Goal: Task Accomplishment & Management: Manage account settings

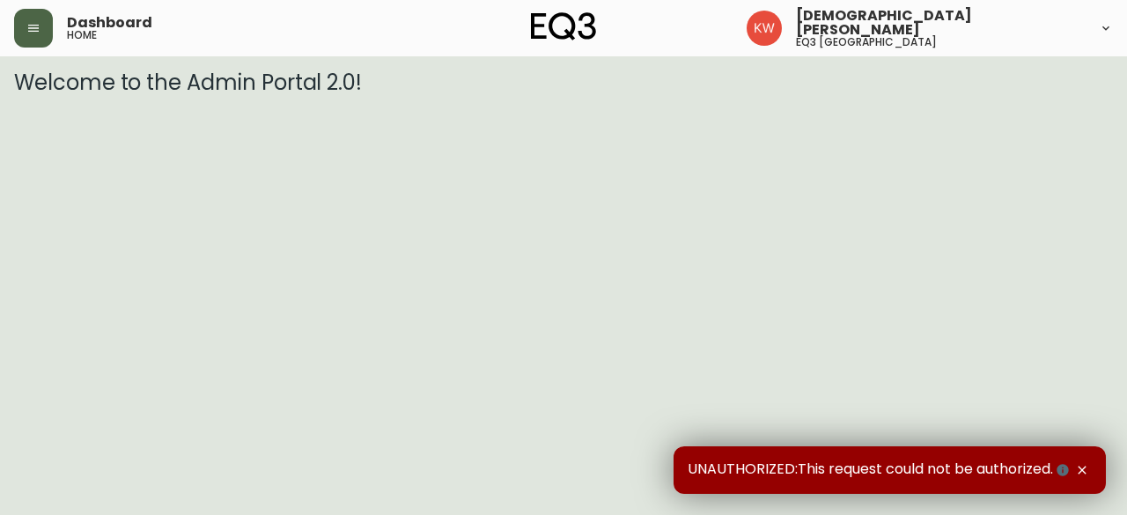
click at [34, 29] on icon "button" at bounding box center [33, 28] width 14 height 14
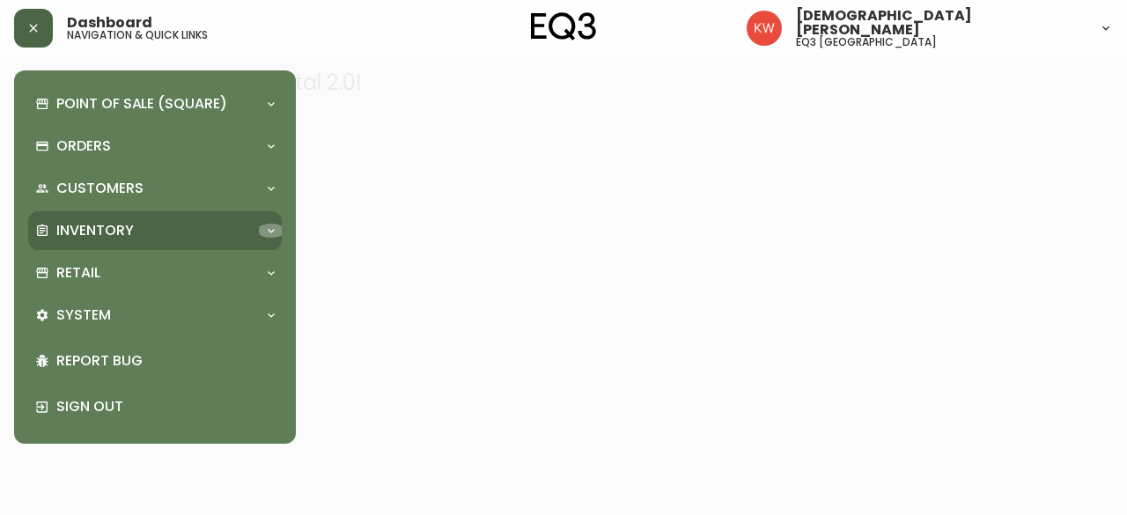
click at [271, 232] on icon at bounding box center [271, 231] width 7 height 4
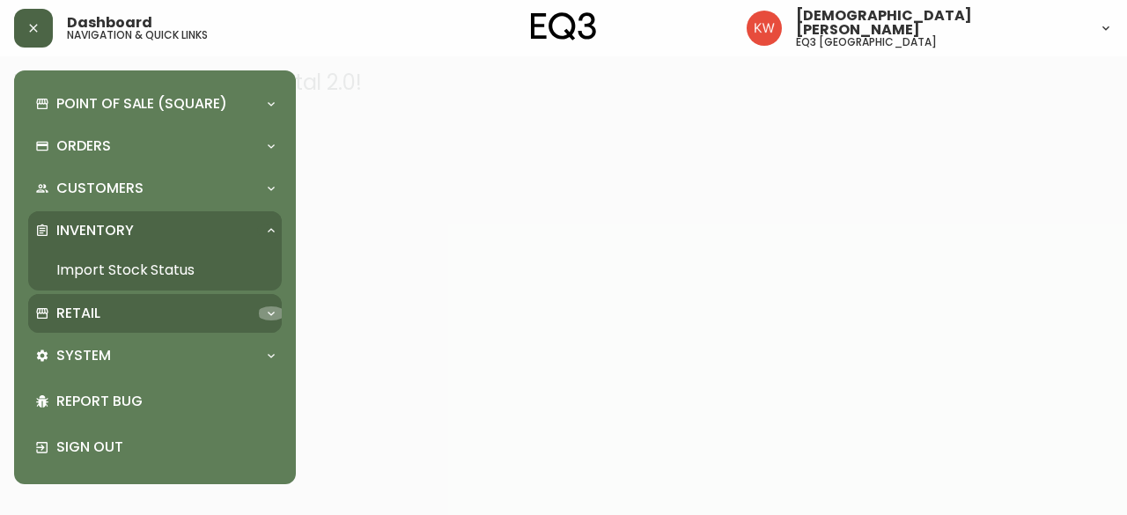
click at [261, 313] on div at bounding box center [271, 313] width 28 height 14
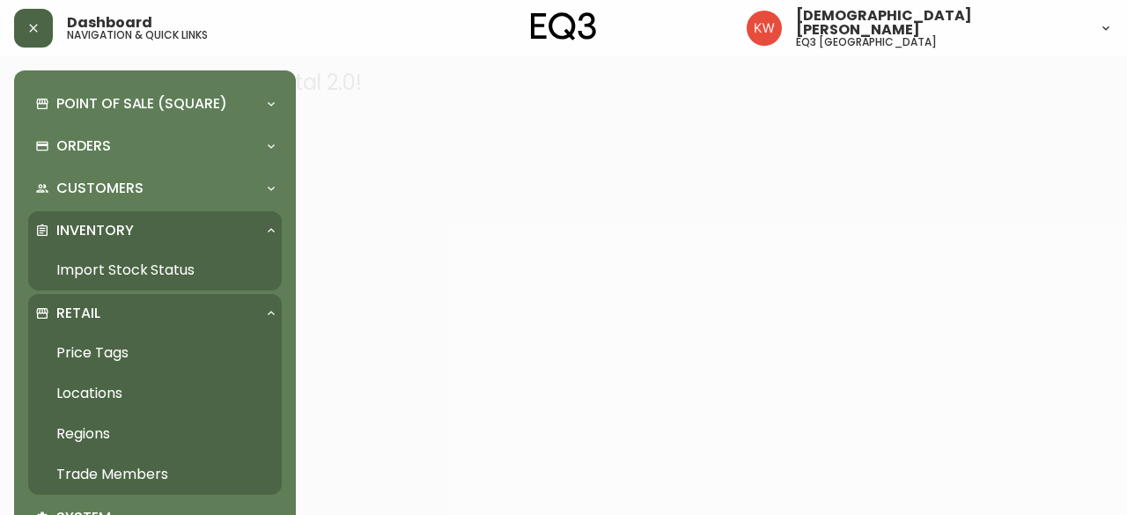
click at [136, 471] on link "Trade Members" at bounding box center [155, 474] width 254 height 41
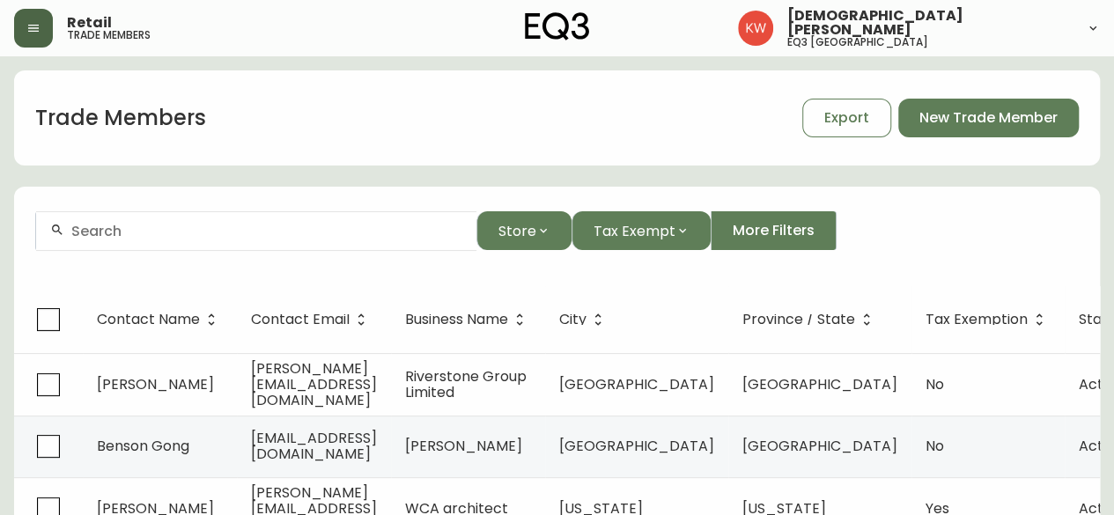
click at [315, 233] on input "text" at bounding box center [266, 231] width 391 height 17
drag, startPoint x: 252, startPoint y: 233, endPoint x: 16, endPoint y: 222, distance: 236.2
click at [26, 228] on form "[PERSON_NAME] Store Tax Exempt More Filters" at bounding box center [557, 238] width 1086 height 96
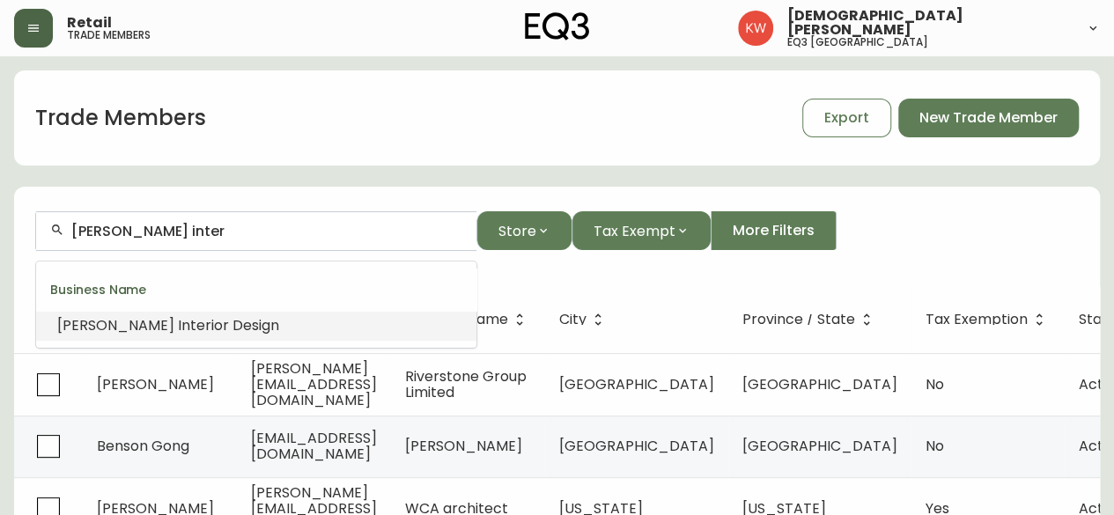
click at [211, 326] on span "ior Design" at bounding box center [245, 325] width 68 height 20
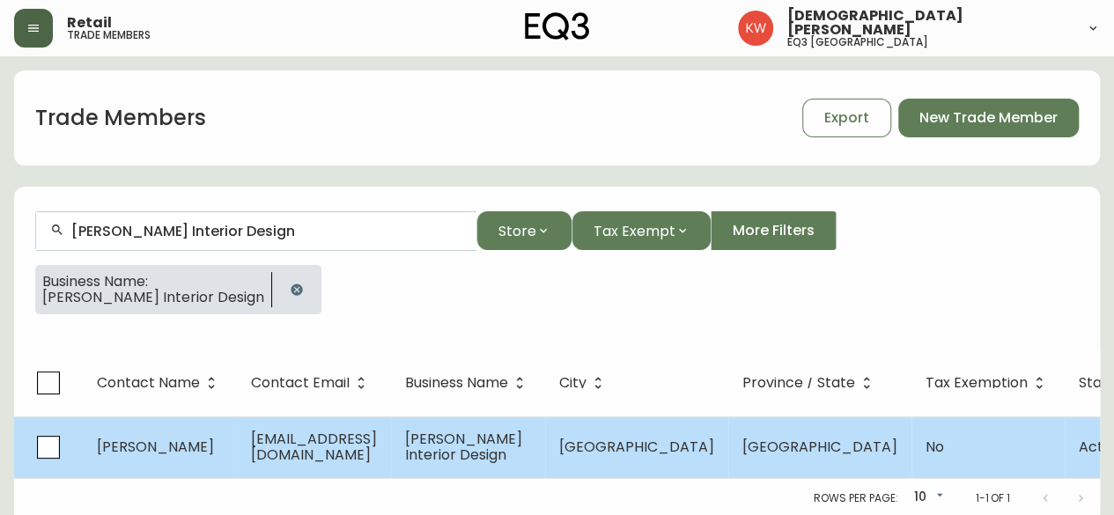
type input "[PERSON_NAME] Interior Design"
click at [208, 457] on td "[PERSON_NAME]" at bounding box center [160, 447] width 154 height 62
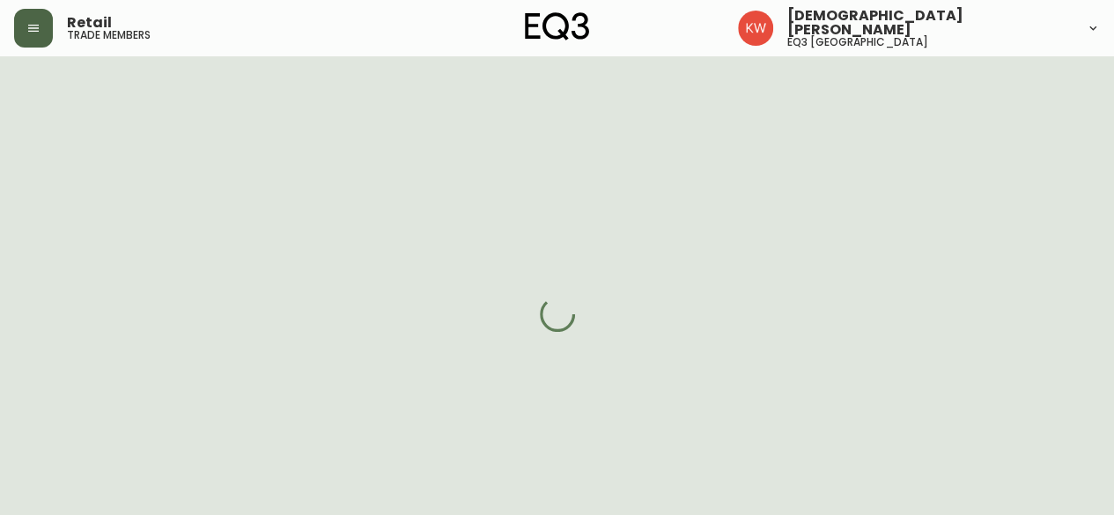
select select "AB"
select select "CA"
select select "CA_EN"
select select "Other"
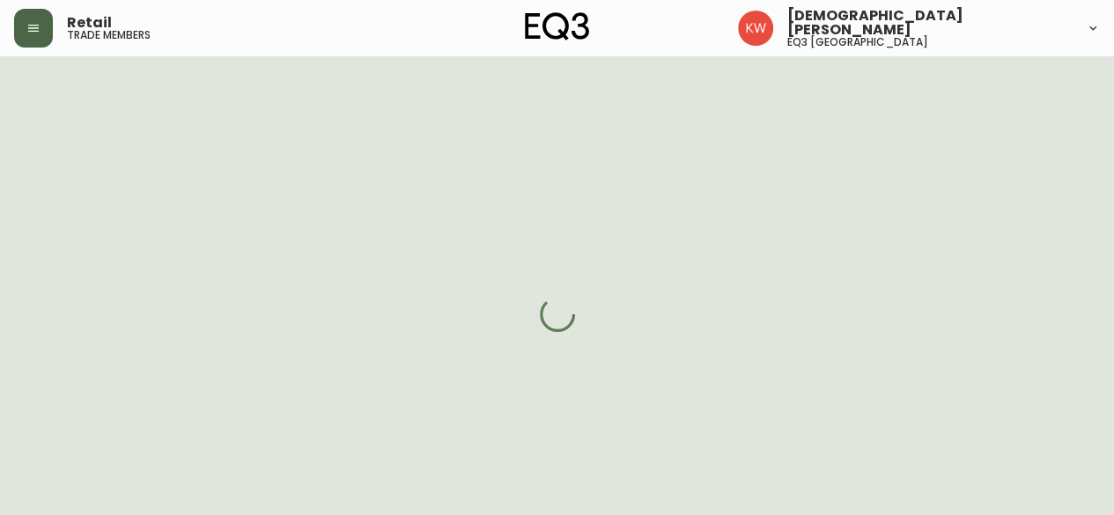
select select "cjw10z96m00006gs08l3o91tv"
select select "false"
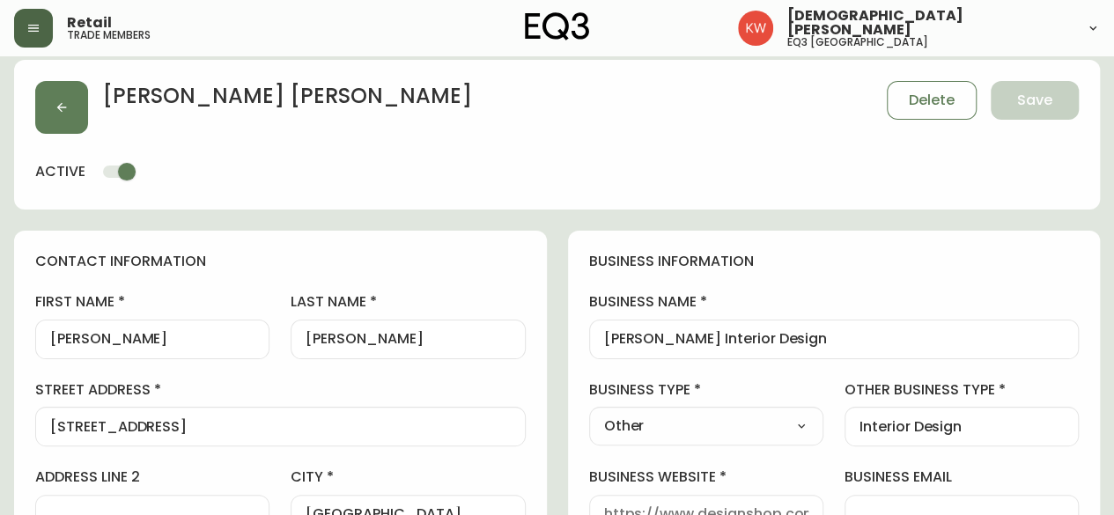
scroll to position [451, 0]
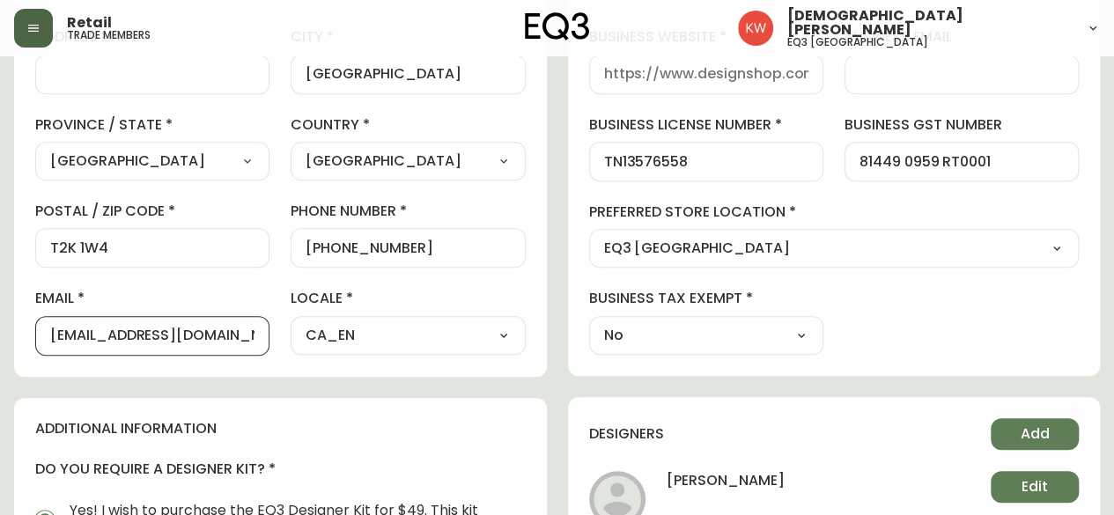
drag, startPoint x: 234, startPoint y: 330, endPoint x: 41, endPoint y: 304, distance: 195.5
click at [41, 304] on div "email [PERSON_NAME][EMAIL_ADDRESS][DOMAIN_NAME]" at bounding box center [152, 322] width 234 height 66
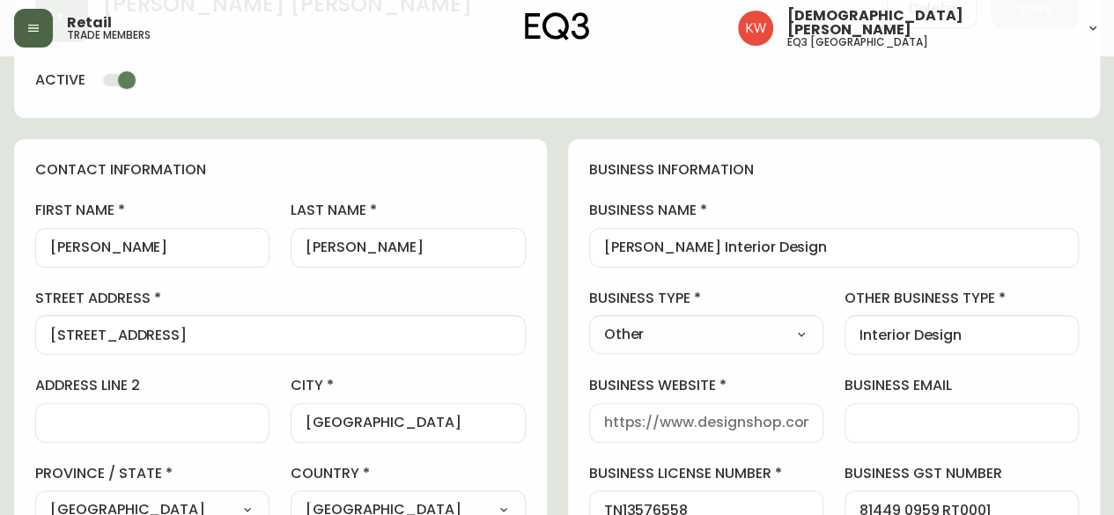
scroll to position [0, 0]
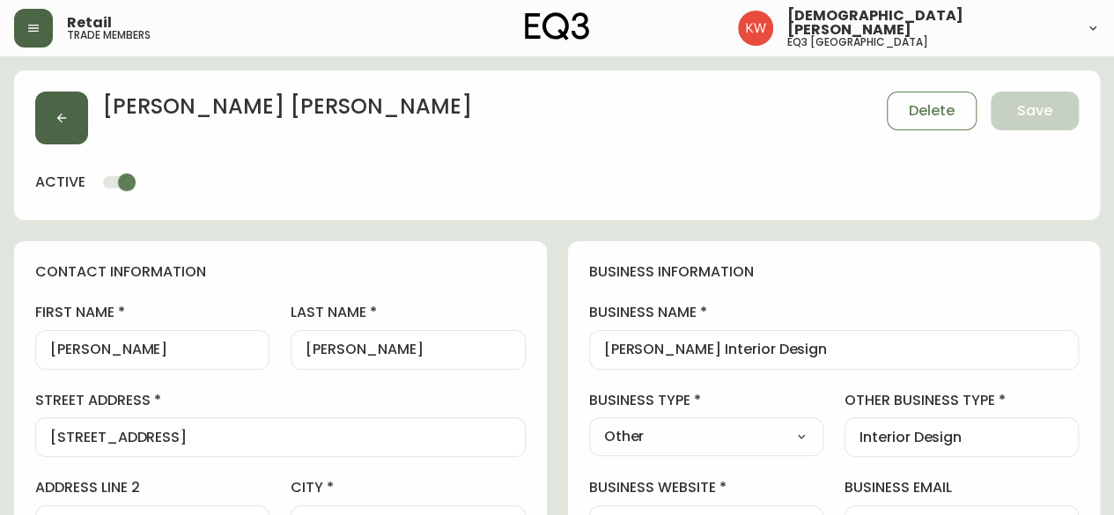
click at [41, 108] on button "button" at bounding box center [61, 118] width 53 height 53
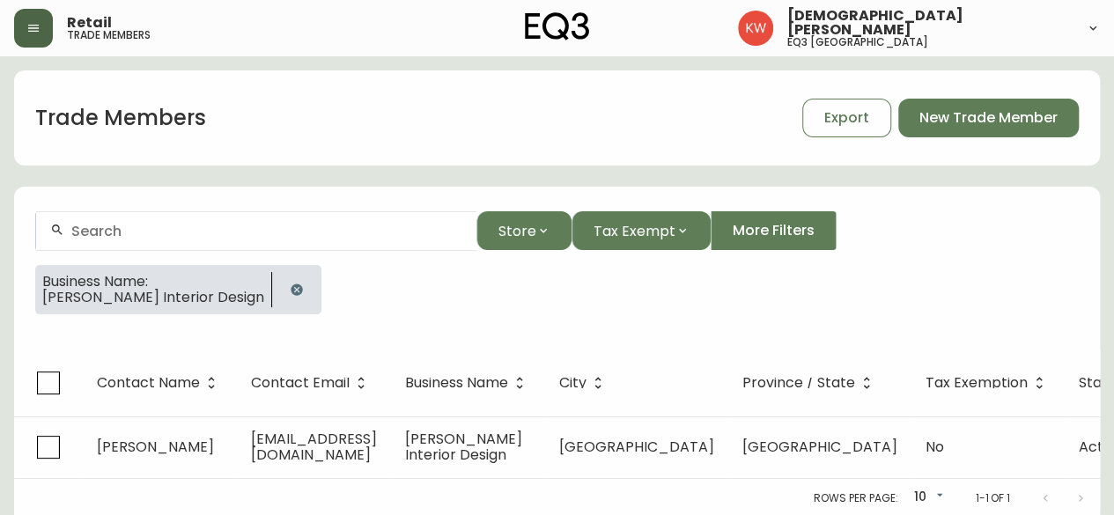
drag, startPoint x: 215, startPoint y: 289, endPoint x: 210, endPoint y: 277, distance: 12.6
click at [290, 289] on icon "button" at bounding box center [297, 290] width 14 height 14
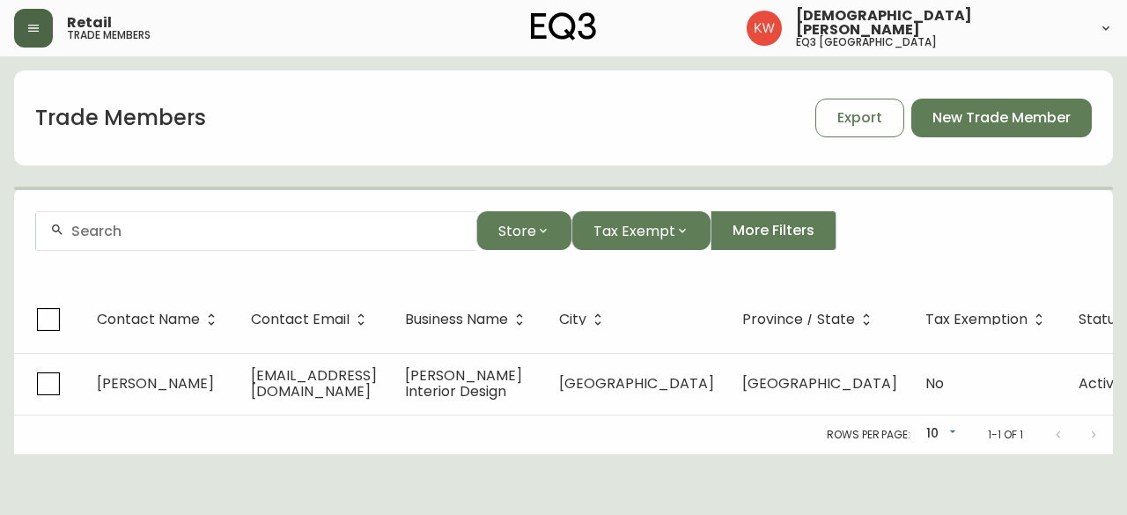
click at [135, 225] on input "text" at bounding box center [266, 231] width 391 height 17
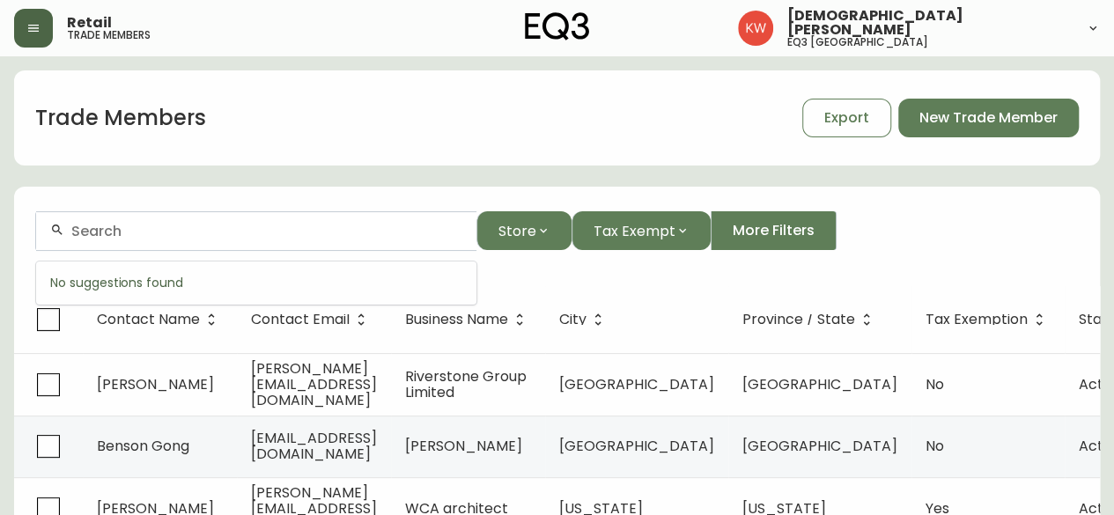
paste input "587.284.3545"
drag, startPoint x: 186, startPoint y: 227, endPoint x: 43, endPoint y: 228, distance: 142.6
click at [43, 228] on div "587.284.3545" at bounding box center [256, 231] width 440 height 40
click at [551, 230] on button "Store" at bounding box center [523, 230] width 95 height 39
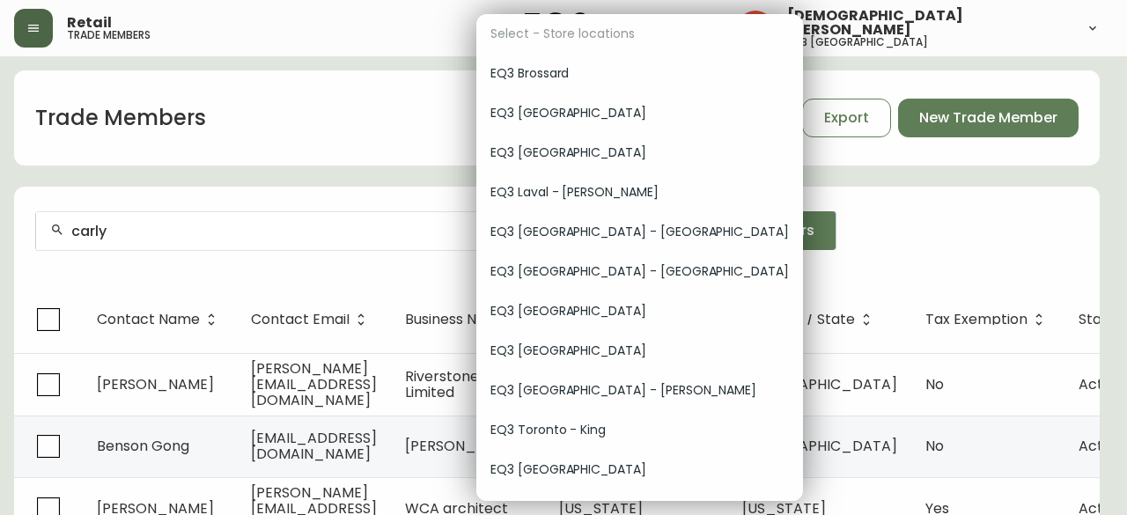
click at [556, 149] on span "EQ3 [GEOGRAPHIC_DATA]" at bounding box center [639, 153] width 298 height 18
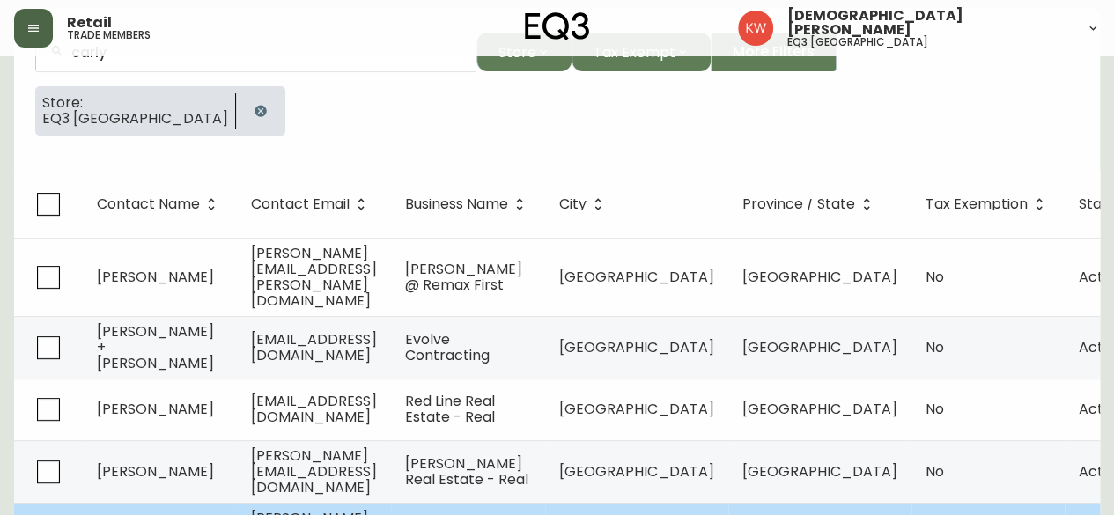
scroll to position [88, 0]
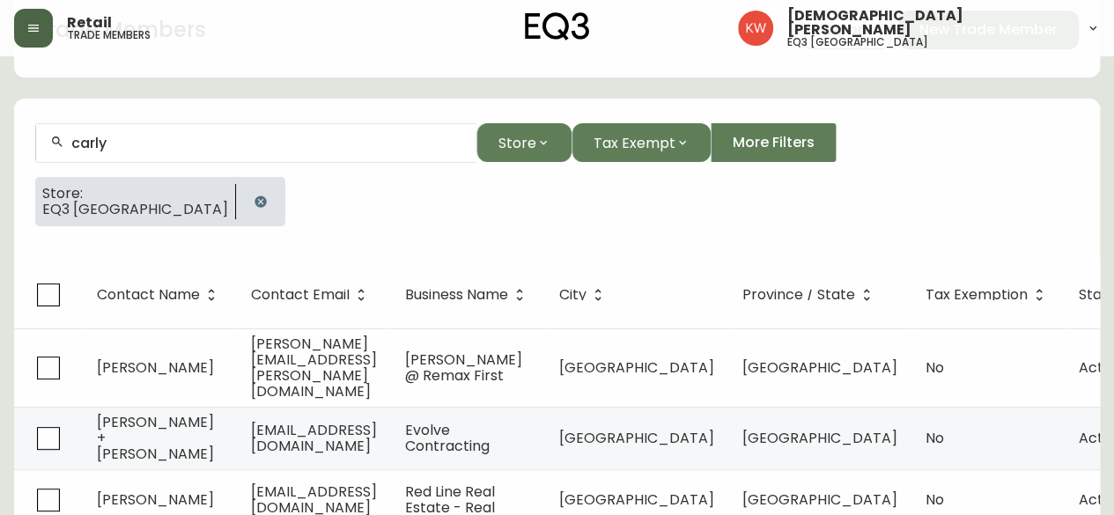
click at [169, 126] on div "carly" at bounding box center [256, 143] width 440 height 40
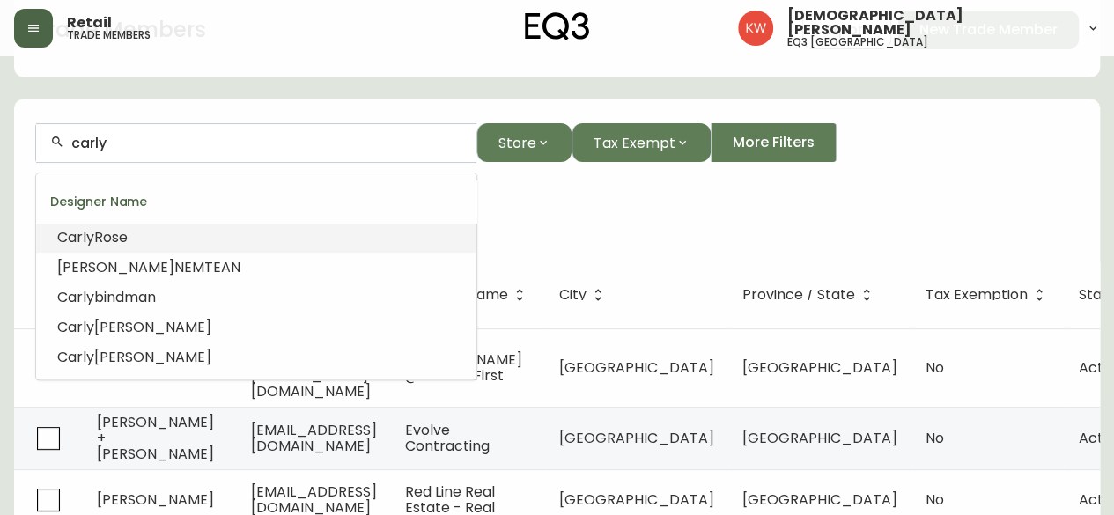
click at [151, 140] on input "carly" at bounding box center [266, 143] width 391 height 17
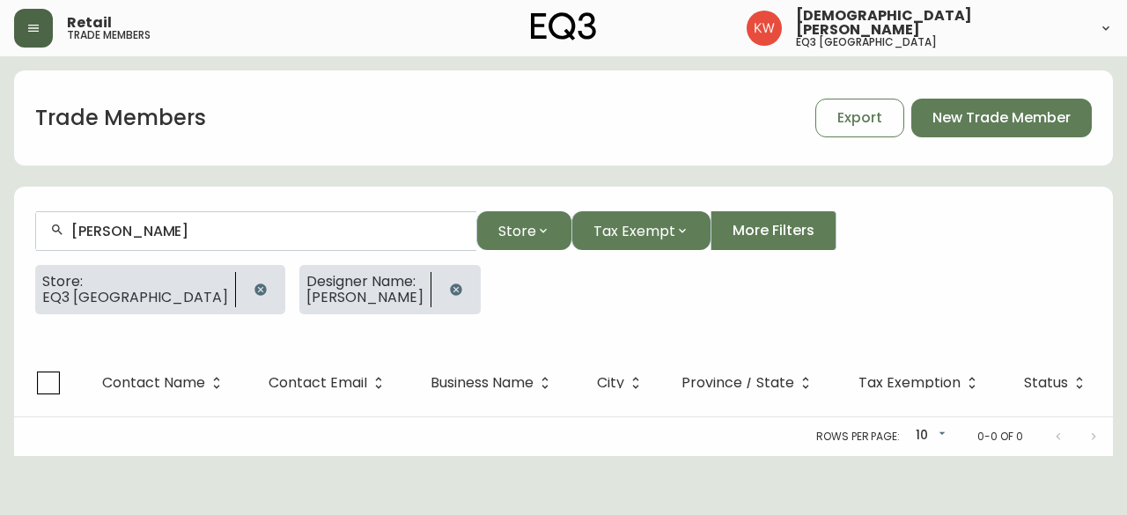
click at [449, 295] on icon "button" at bounding box center [456, 290] width 14 height 14
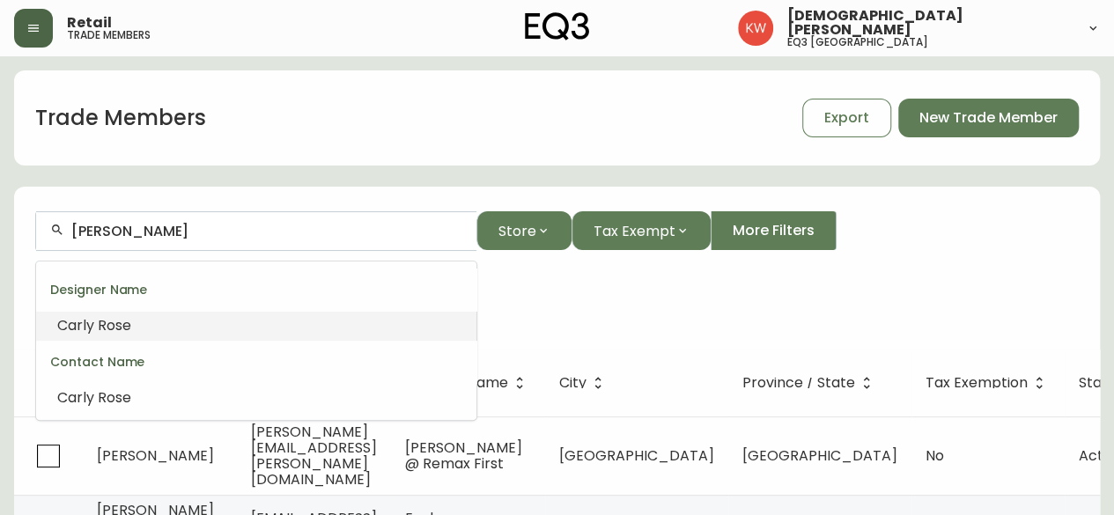
drag, startPoint x: 167, startPoint y: 230, endPoint x: 107, endPoint y: 239, distance: 60.5
click at [108, 239] on div "[PERSON_NAME]" at bounding box center [256, 231] width 440 height 40
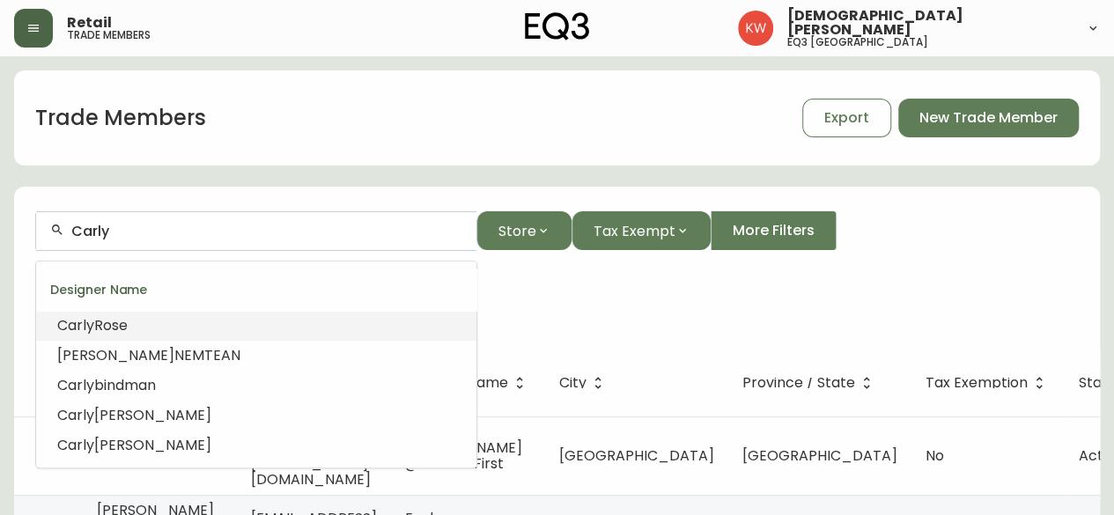
drag, startPoint x: 245, startPoint y: 235, endPoint x: 51, endPoint y: 242, distance: 193.8
click at [51, 242] on div "Carly" at bounding box center [256, 231] width 440 height 40
paste input "587.284.3545"
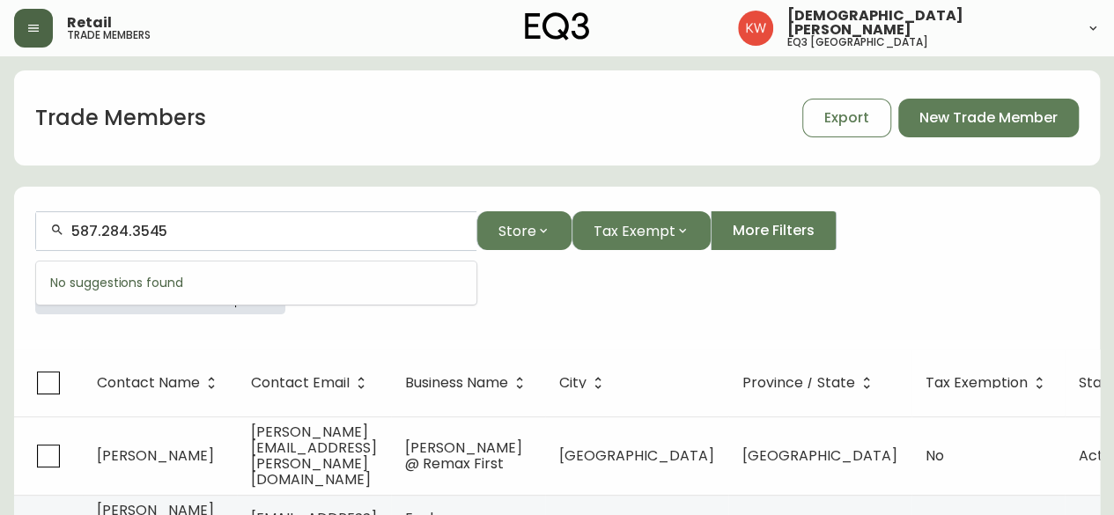
click at [103, 233] on input "587.284.3545" at bounding box center [266, 231] width 391 height 17
click at [96, 230] on input "5872843545" at bounding box center [266, 231] width 391 height 17
click at [288, 228] on input "[PHONE_NUMBER]" at bounding box center [266, 231] width 391 height 17
drag, startPoint x: 195, startPoint y: 226, endPoint x: 61, endPoint y: 223, distance: 133.9
click at [61, 223] on div "[PHONE_NUMBER]" at bounding box center [256, 231] width 440 height 40
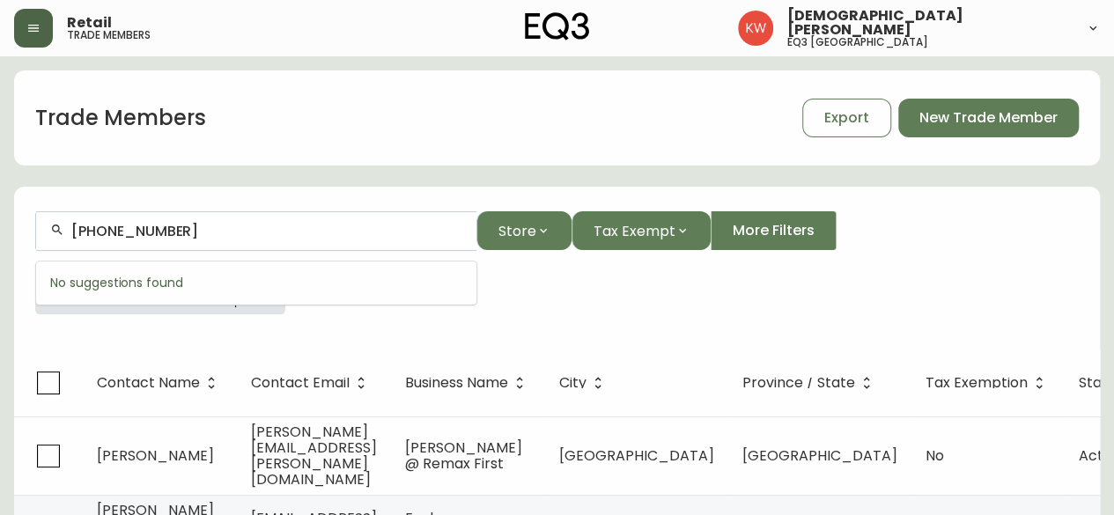
drag, startPoint x: 193, startPoint y: 236, endPoint x: 9, endPoint y: 234, distance: 184.0
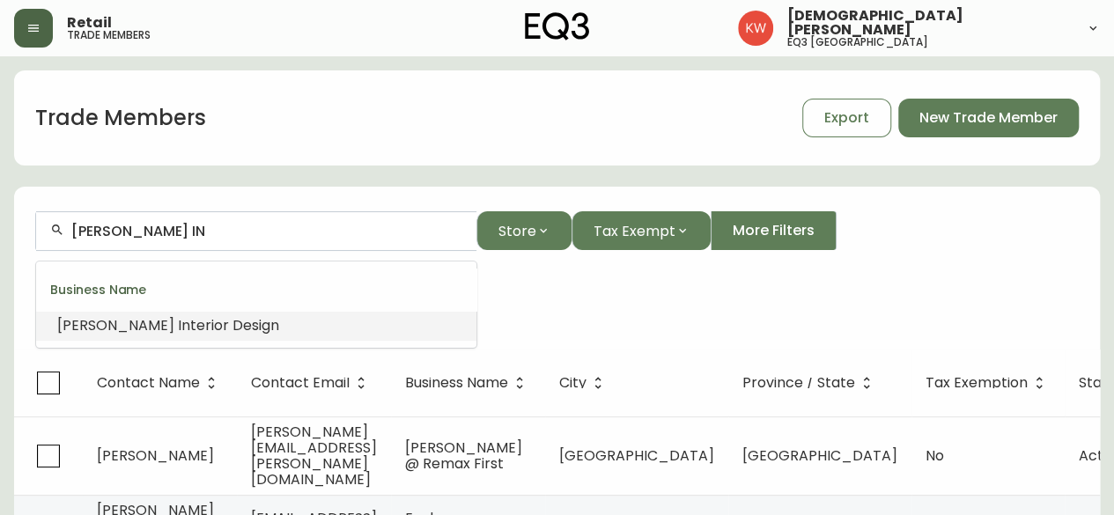
click at [190, 318] on span "terior Design" at bounding box center [234, 325] width 89 height 20
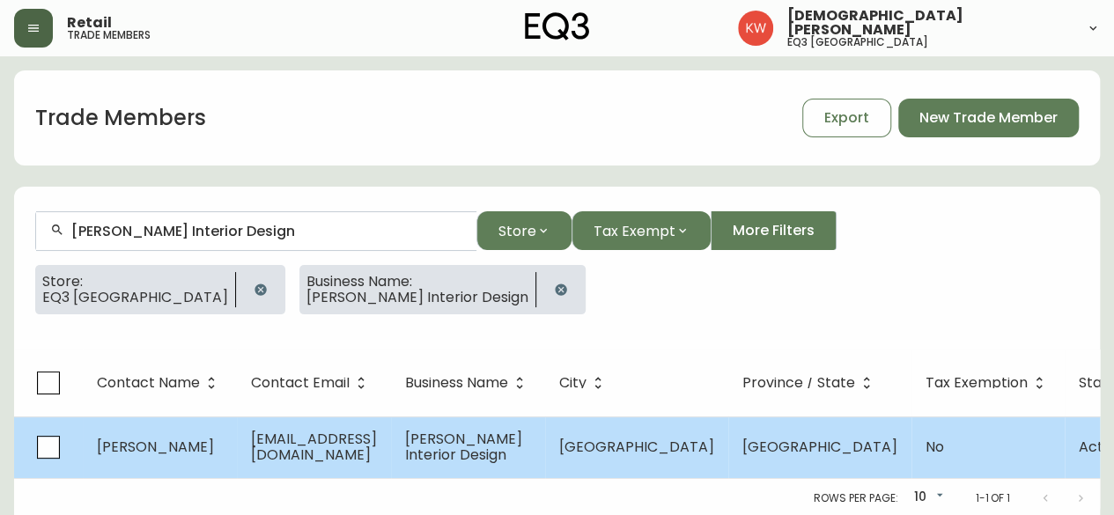
type input "[PERSON_NAME] Interior Design"
click at [362, 460] on td "[EMAIL_ADDRESS][DOMAIN_NAME]" at bounding box center [314, 447] width 154 height 62
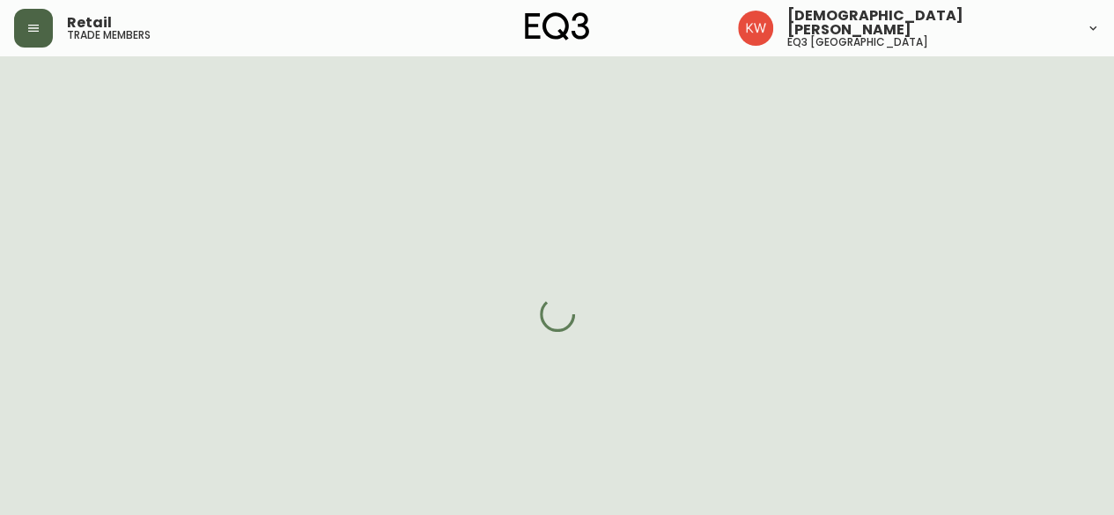
select select "AB"
select select "CA"
select select "CA_EN"
select select "Other"
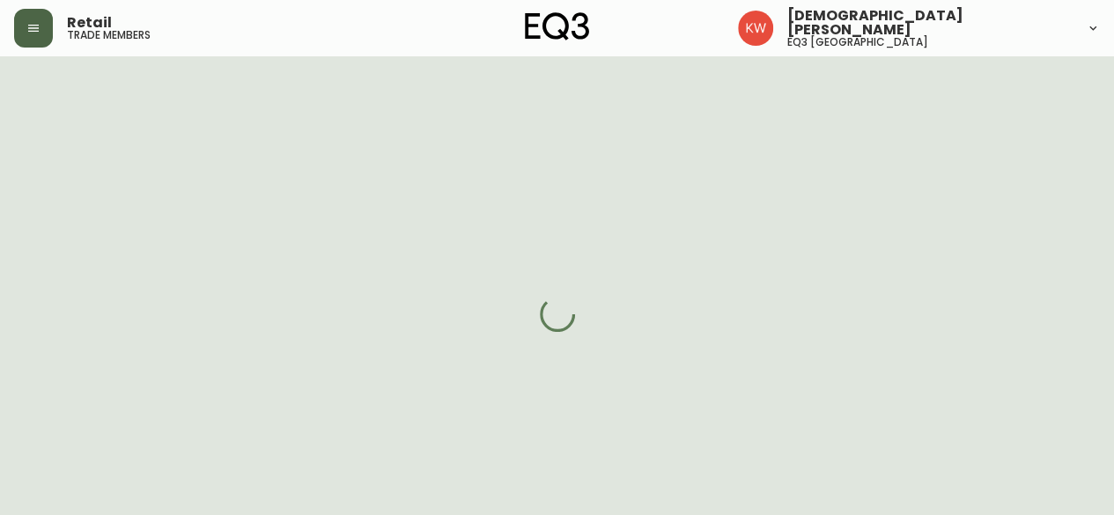
select select "cjw10z96m00006gs08l3o91tv"
select select "false"
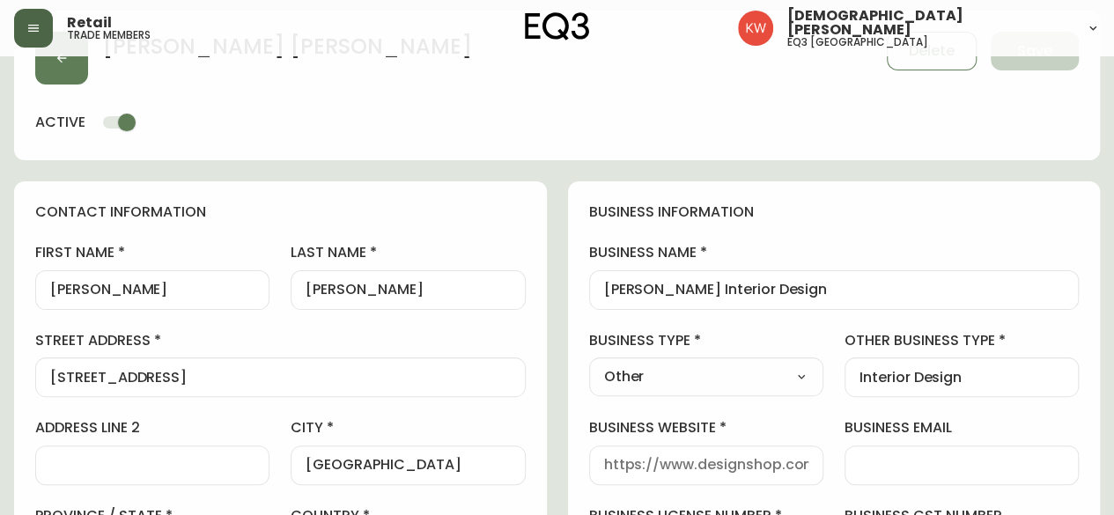
scroll to position [88, 0]
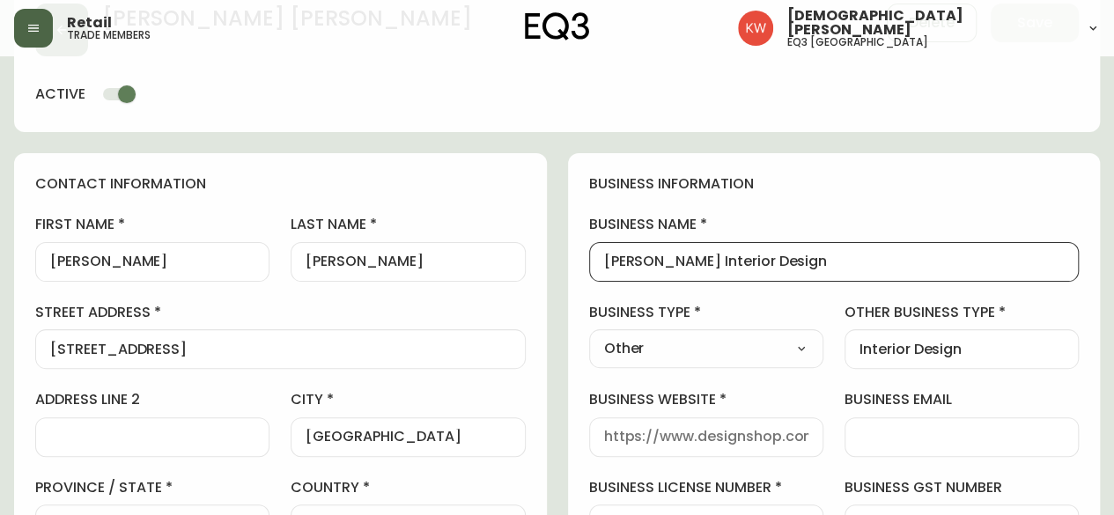
drag, startPoint x: 768, startPoint y: 261, endPoint x: 590, endPoint y: 260, distance: 177.9
click at [590, 260] on div "[PERSON_NAME] Interior Design" at bounding box center [834, 262] width 490 height 40
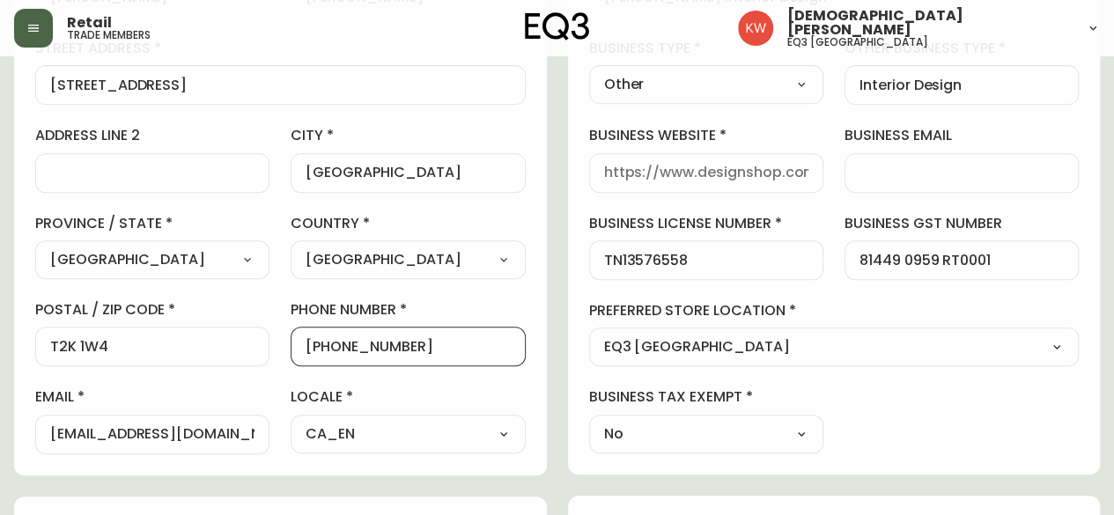
scroll to position [0, 0]
drag, startPoint x: 423, startPoint y: 348, endPoint x: 322, endPoint y: 353, distance: 100.5
click at [322, 353] on div "[PHONE_NUMBER]" at bounding box center [408, 347] width 234 height 40
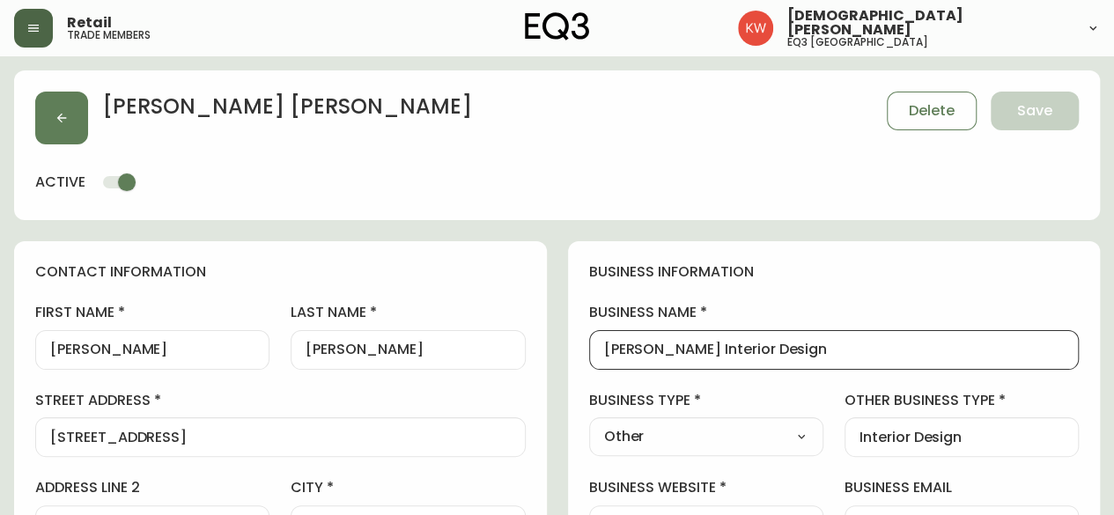
drag, startPoint x: 754, startPoint y: 348, endPoint x: 573, endPoint y: 351, distance: 180.5
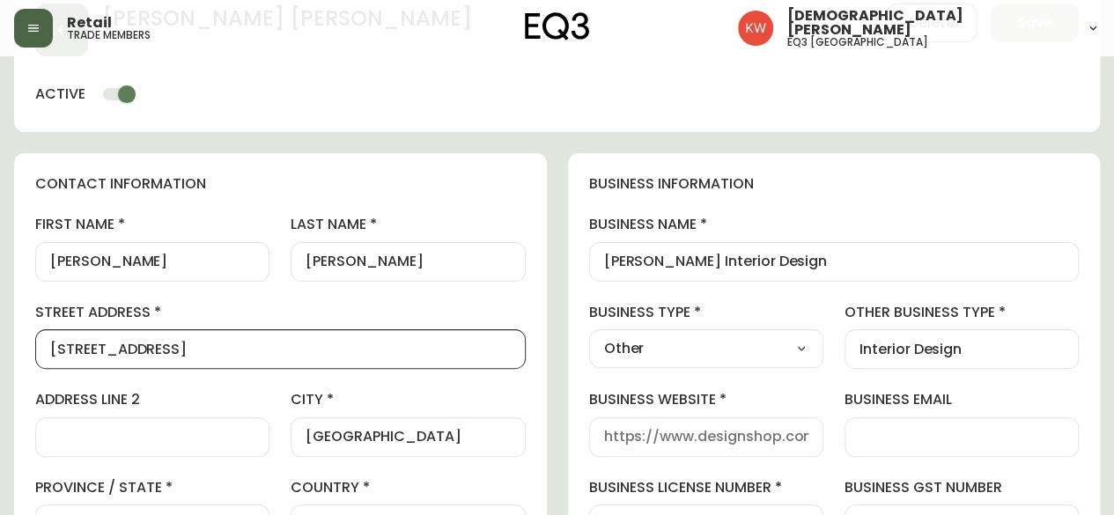
drag, startPoint x: 240, startPoint y: 349, endPoint x: 25, endPoint y: 353, distance: 215.8
click at [25, 353] on div "contact information first name [PERSON_NAME] last name [PERSON_NAME][GEOGRAPHIC…" at bounding box center [280, 446] width 533 height 586
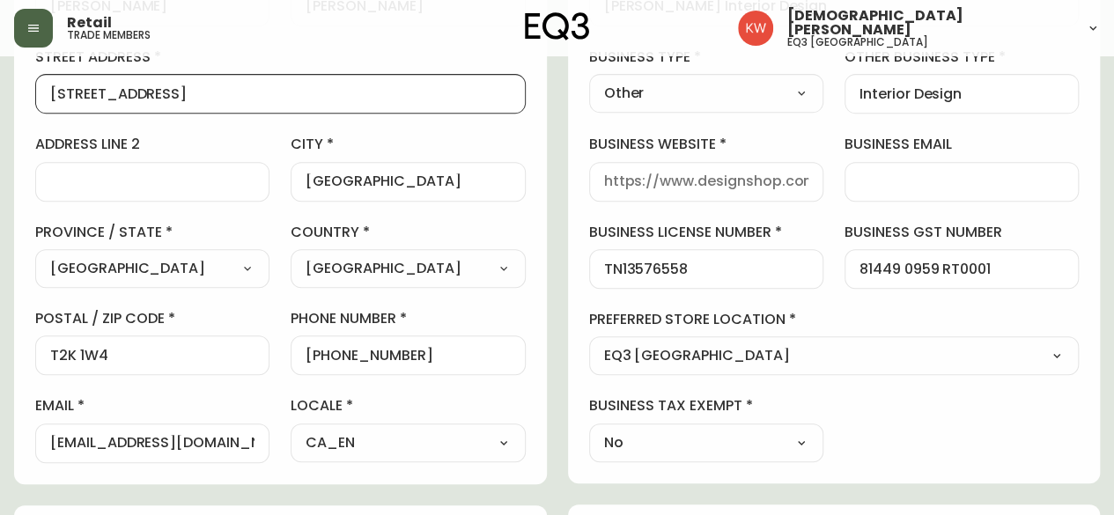
scroll to position [352, 0]
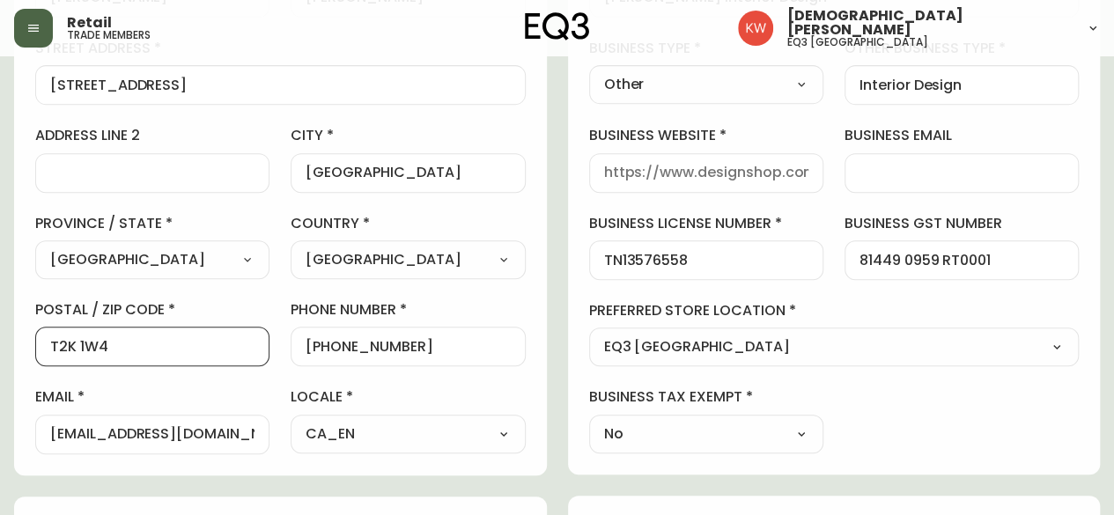
drag, startPoint x: 117, startPoint y: 342, endPoint x: 0, endPoint y: 343, distance: 117.1
click at [0, 343] on main "[PERSON_NAME] Delete Save active contact information first name [PERSON_NAME] l…" at bounding box center [557, 425] width 1114 height 1443
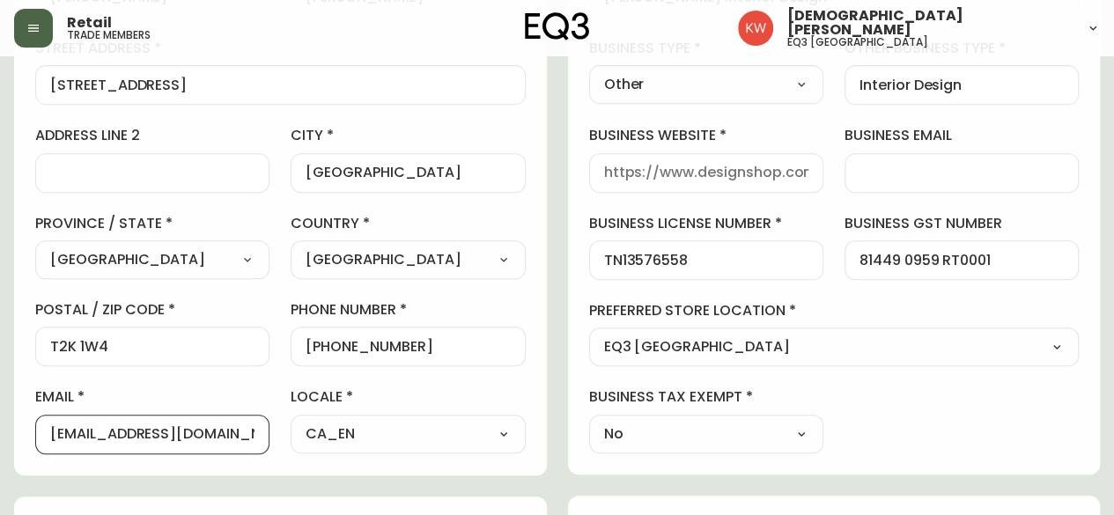
scroll to position [0, 0]
drag, startPoint x: 176, startPoint y: 433, endPoint x: 28, endPoint y: 441, distance: 148.1
click at [28, 441] on div "contact information first name [PERSON_NAME] last name [PERSON_NAME][GEOGRAPHIC…" at bounding box center [280, 182] width 533 height 586
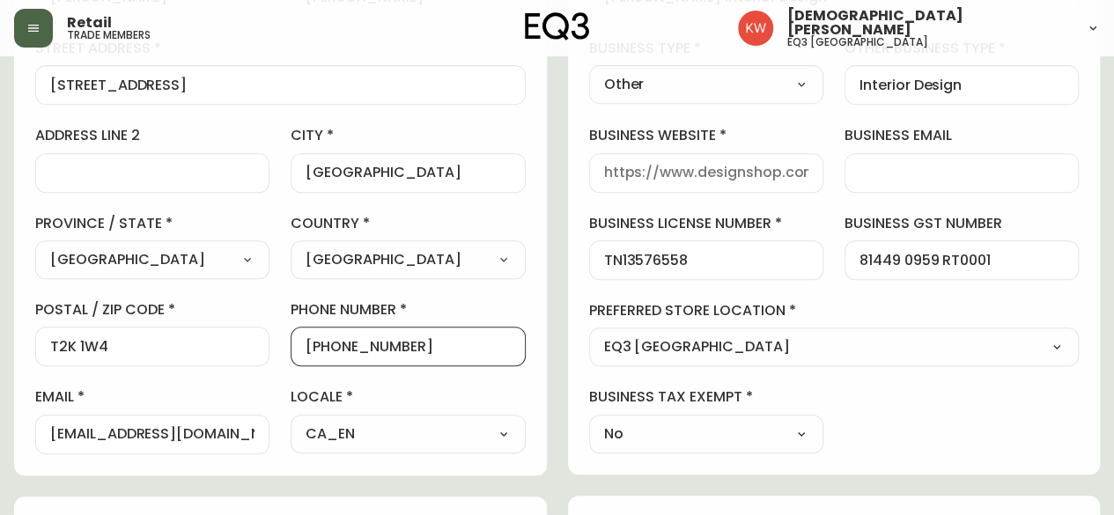
drag, startPoint x: 431, startPoint y: 351, endPoint x: 320, endPoint y: 351, distance: 111.8
click at [320, 351] on input "[PHONE_NUMBER]" at bounding box center [408, 346] width 204 height 17
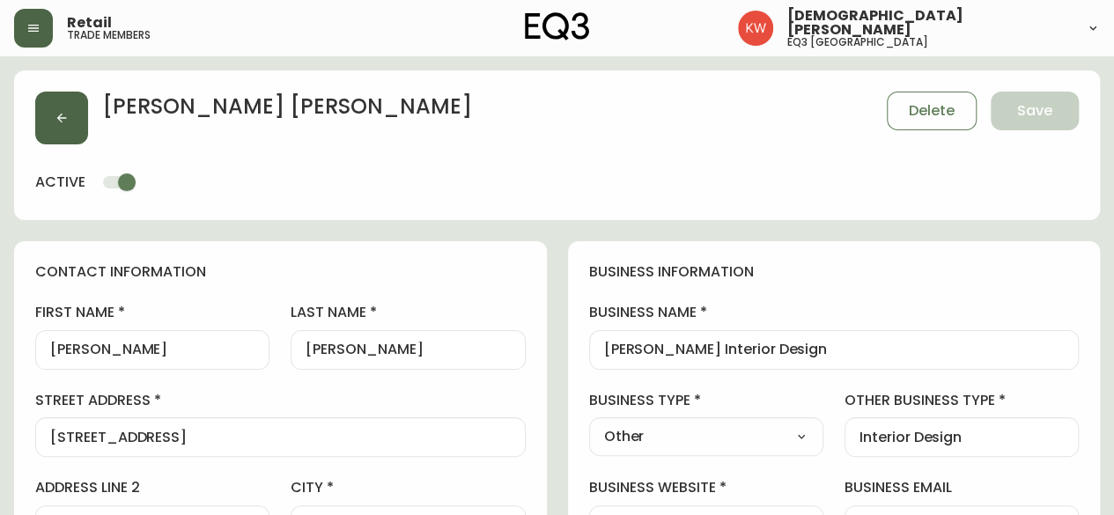
click at [70, 107] on button "button" at bounding box center [61, 118] width 53 height 53
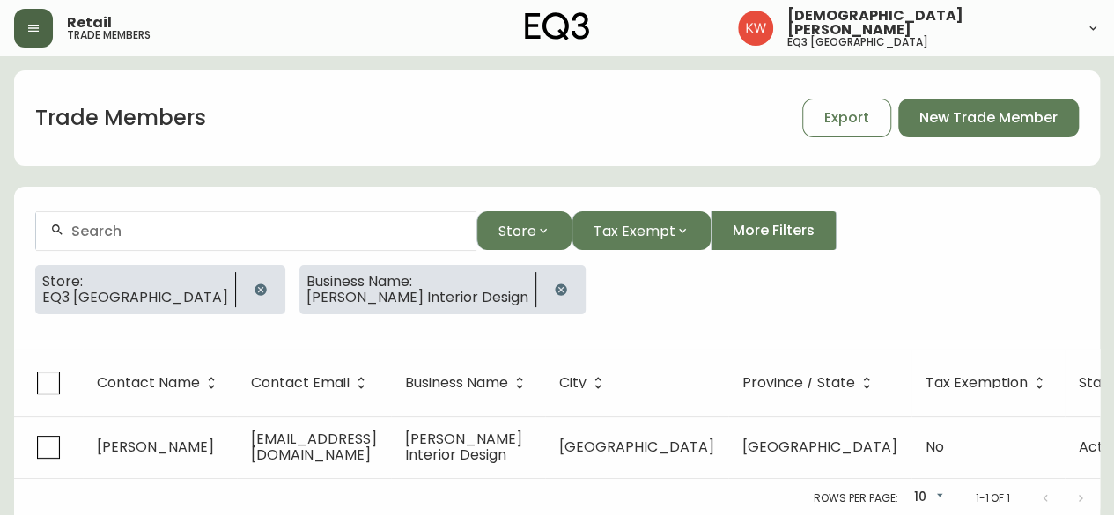
click at [554, 286] on icon "button" at bounding box center [561, 290] width 14 height 14
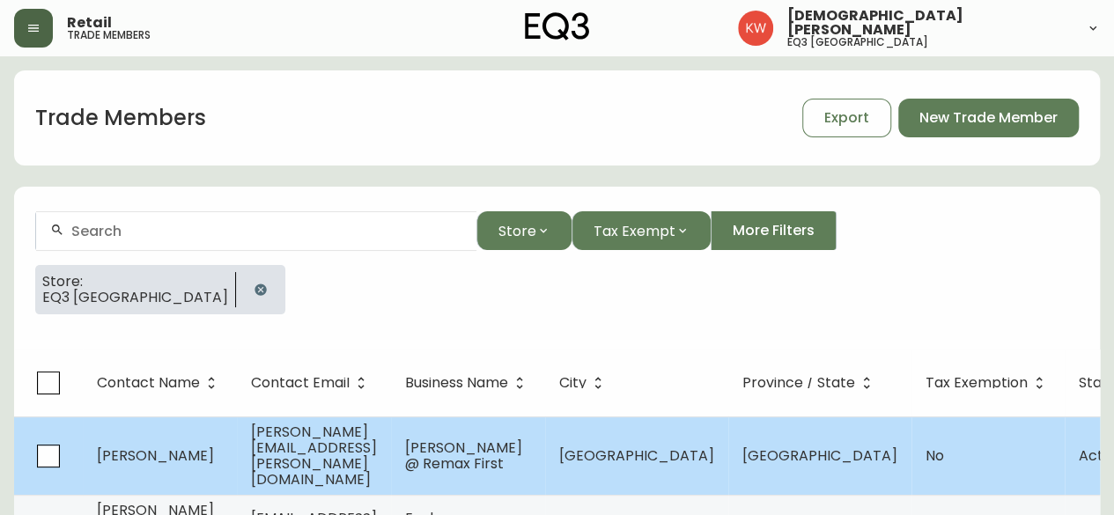
click at [221, 452] on td "[PERSON_NAME]" at bounding box center [160, 455] width 154 height 78
select select "AB"
select select "CA"
select select "CA_EN"
select select "Advertisement"
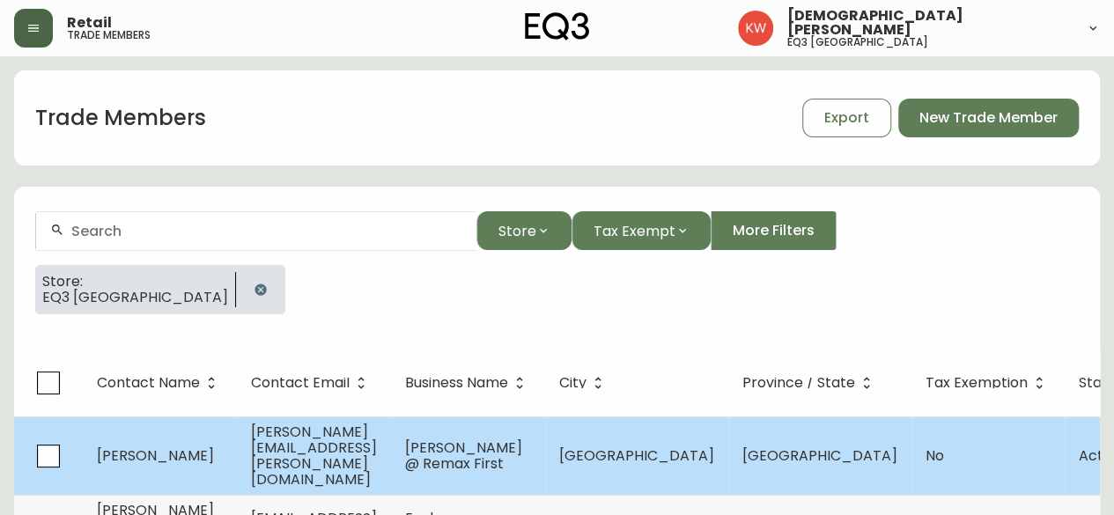
select select "Real Estate Agent"
select select "false"
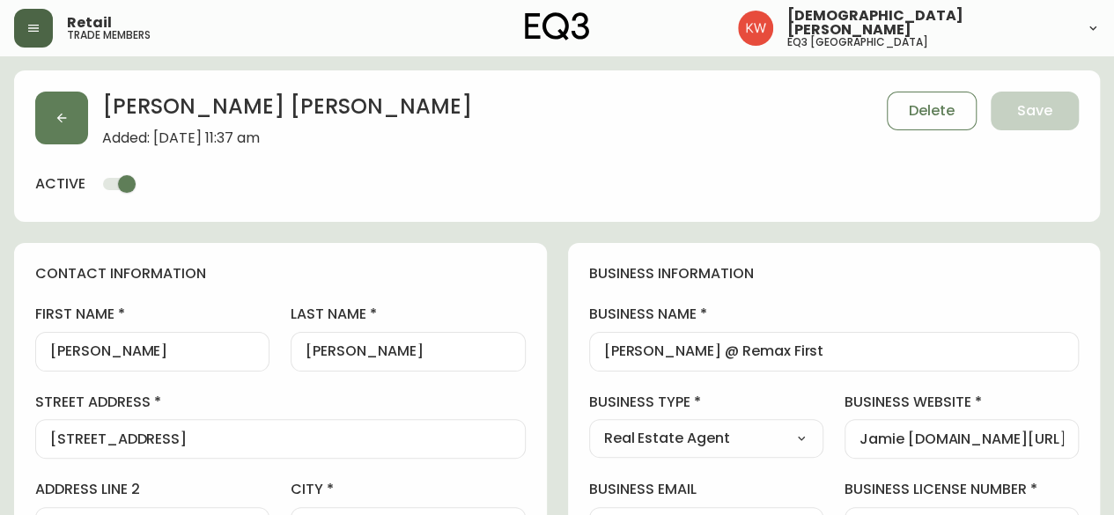
type input "EQ3 [GEOGRAPHIC_DATA]"
select select "cjw10z96m00006gs08l3o91tv"
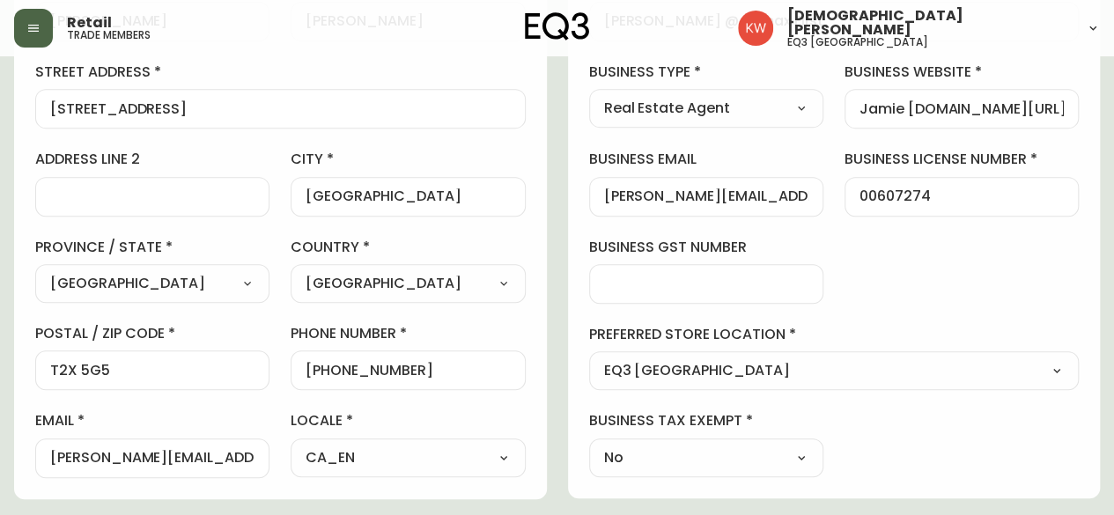
scroll to position [440, 0]
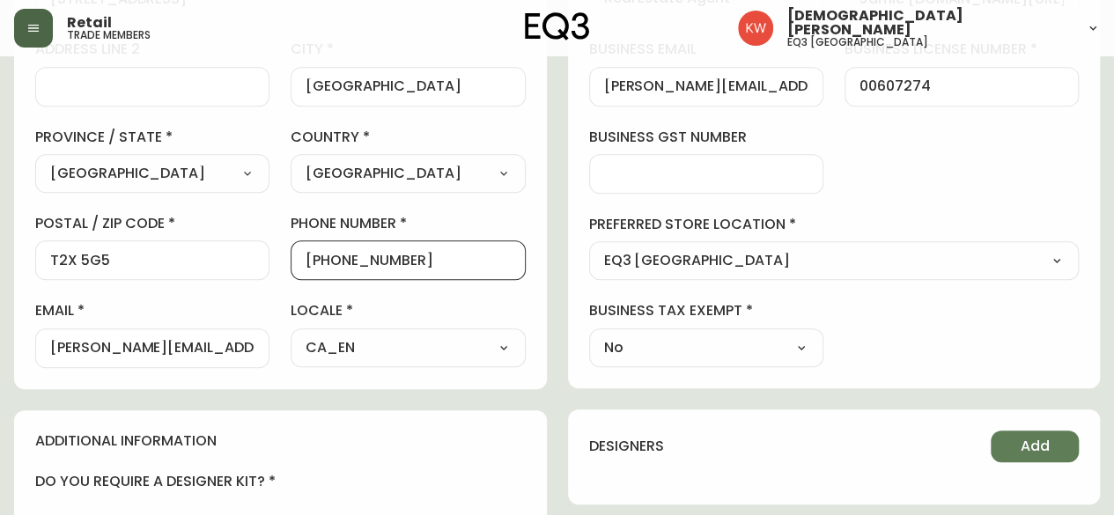
drag, startPoint x: 449, startPoint y: 259, endPoint x: 320, endPoint y: 259, distance: 128.5
click at [320, 259] on input "[PHONE_NUMBER]" at bounding box center [408, 260] width 204 height 17
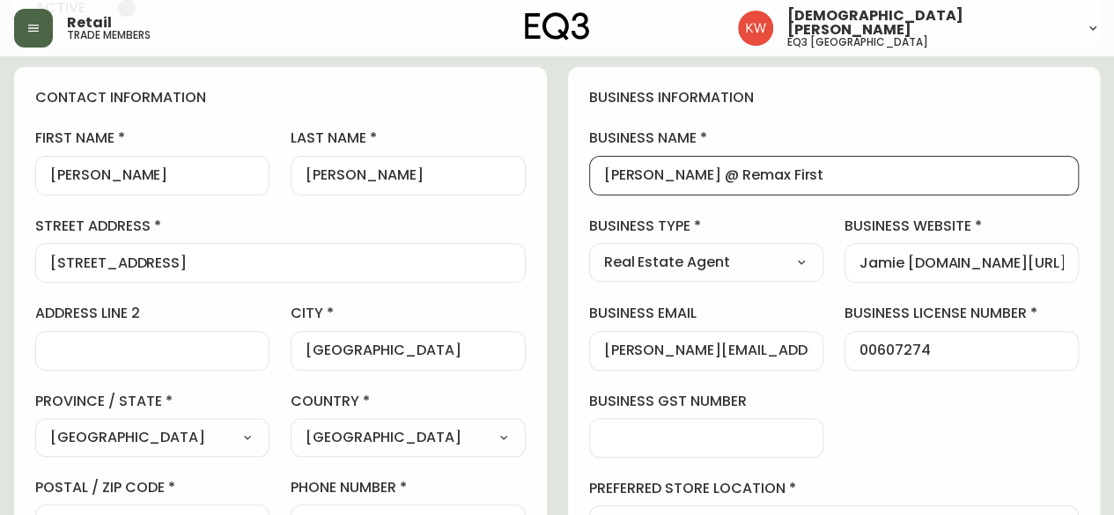
scroll to position [0, 0]
drag, startPoint x: 796, startPoint y: 168, endPoint x: 696, endPoint y: 191, distance: 102.1
click at [696, 191] on div "[PERSON_NAME] @ Remax First" at bounding box center [834, 176] width 490 height 40
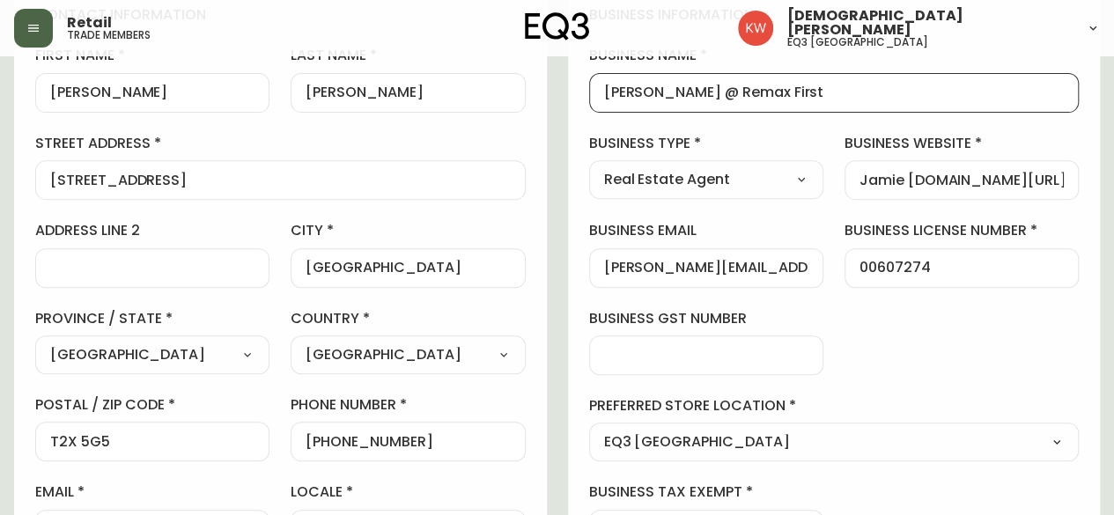
scroll to position [352, 0]
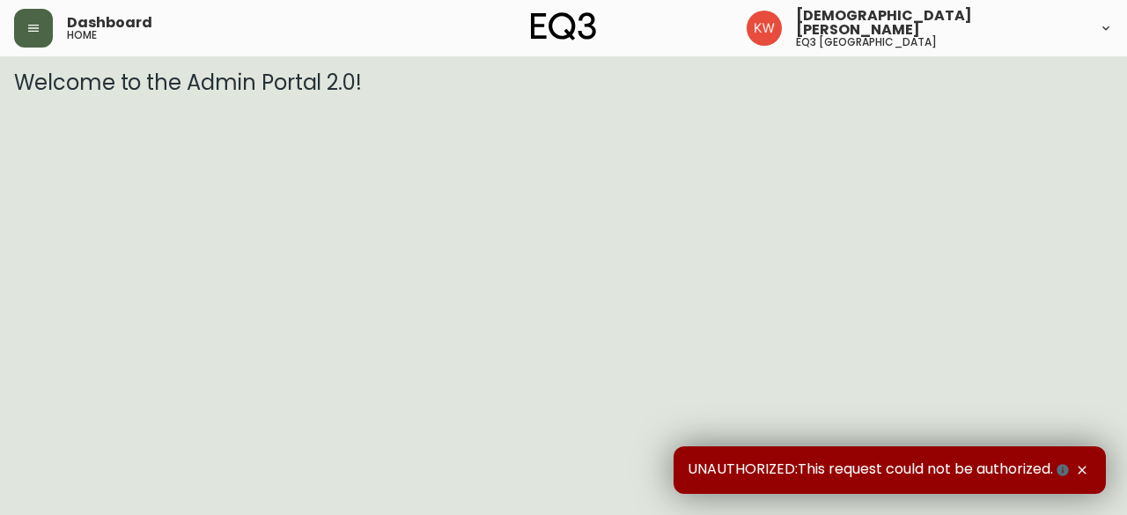
click at [44, 20] on button "button" at bounding box center [33, 28] width 39 height 39
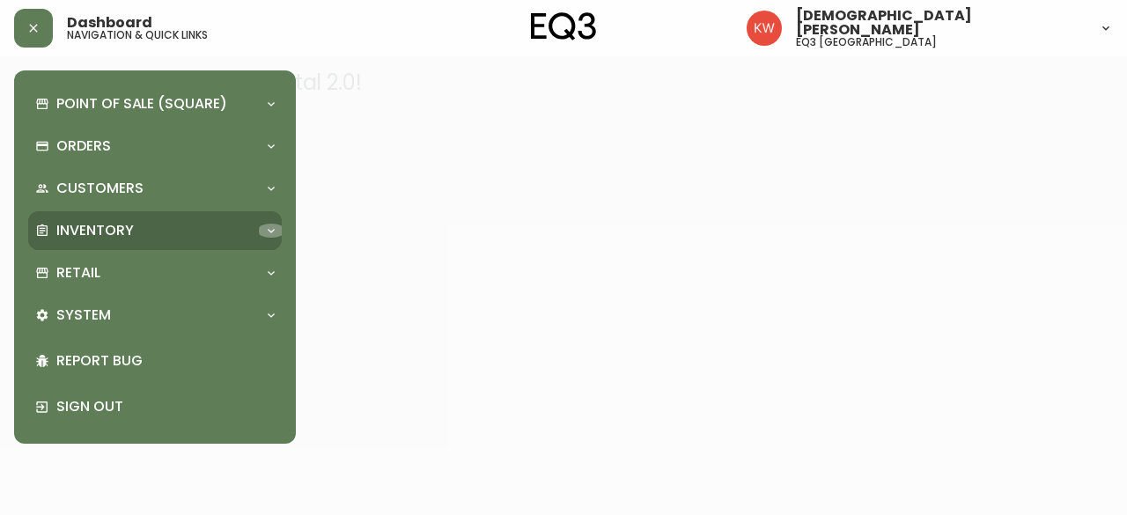
click at [275, 230] on icon at bounding box center [271, 231] width 14 height 14
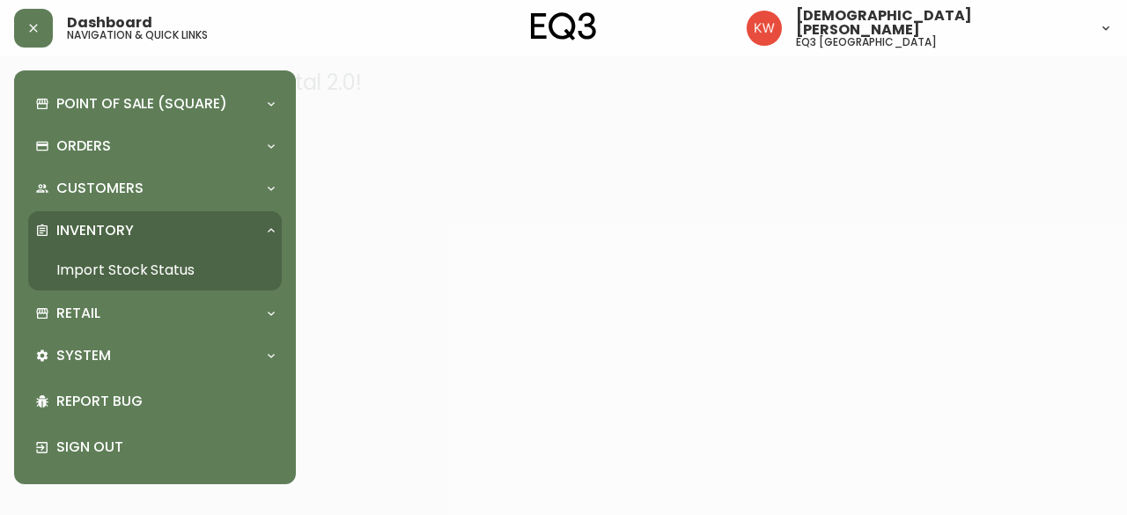
click at [178, 268] on link "Import Stock Status" at bounding box center [155, 270] width 254 height 41
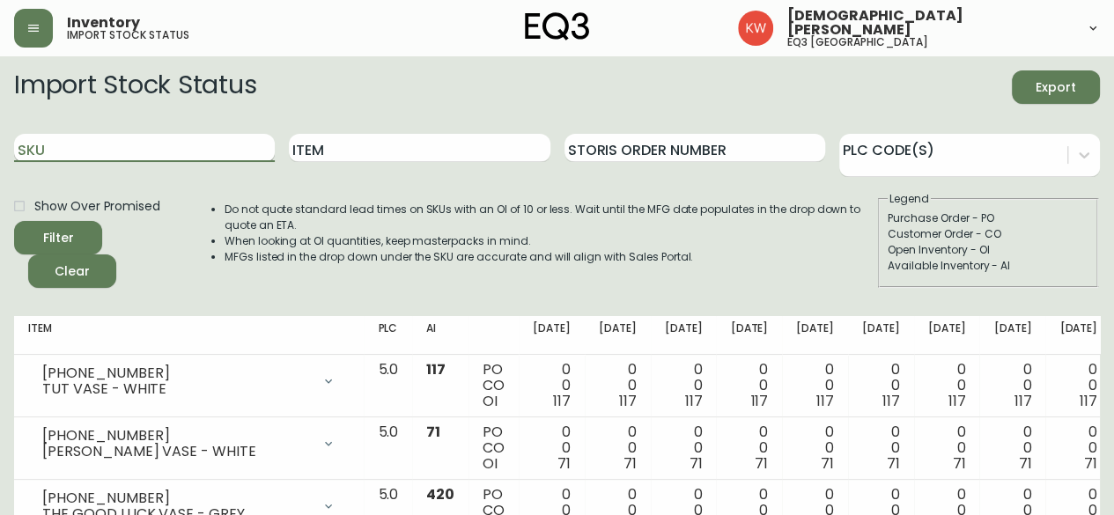
click at [178, 154] on input "SKU" at bounding box center [144, 148] width 261 height 28
paste input "3190-150-8"
type input "3190-150-8"
click at [14, 221] on button "Filter" at bounding box center [58, 237] width 88 height 33
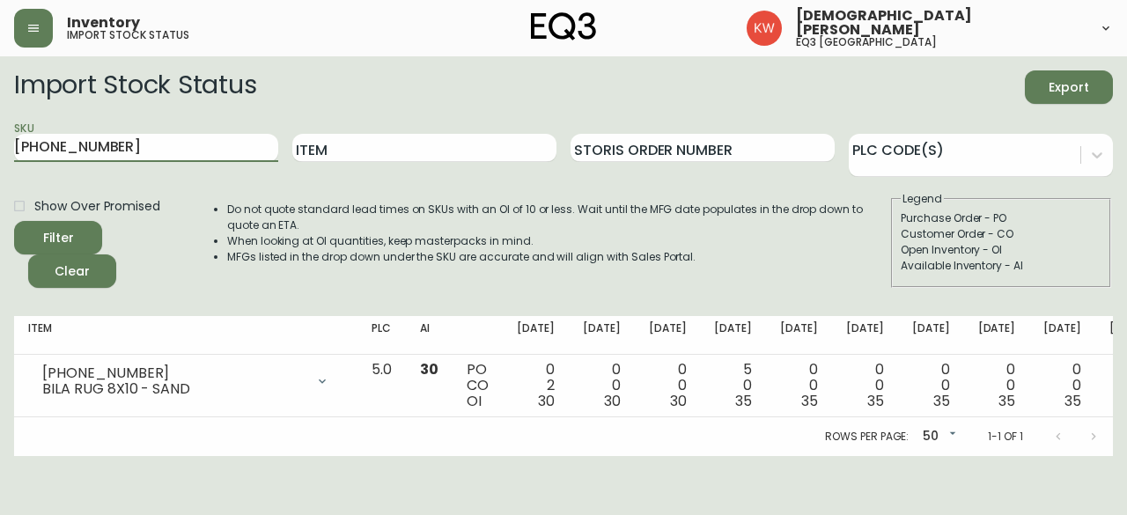
drag, startPoint x: 94, startPoint y: 145, endPoint x: 0, endPoint y: 147, distance: 94.2
click at [0, 147] on main "Import Stock Status Export SKU 3190-150-8 Item Storis Order Number PLC Code(s) …" at bounding box center [563, 256] width 1127 height 400
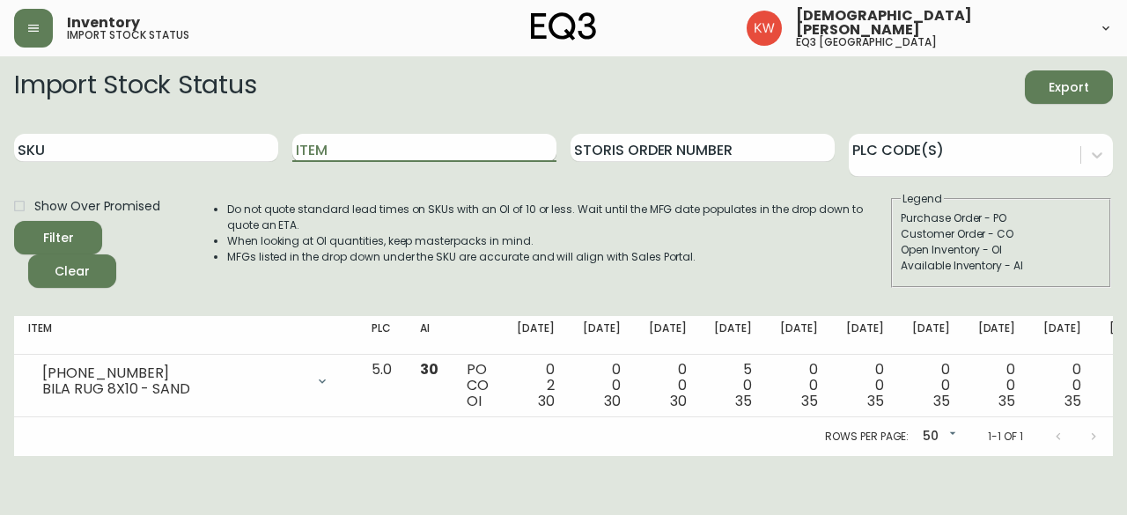
click at [338, 136] on input "Item" at bounding box center [424, 148] width 264 height 28
type input "ember"
click at [14, 221] on button "Filter" at bounding box center [58, 237] width 88 height 33
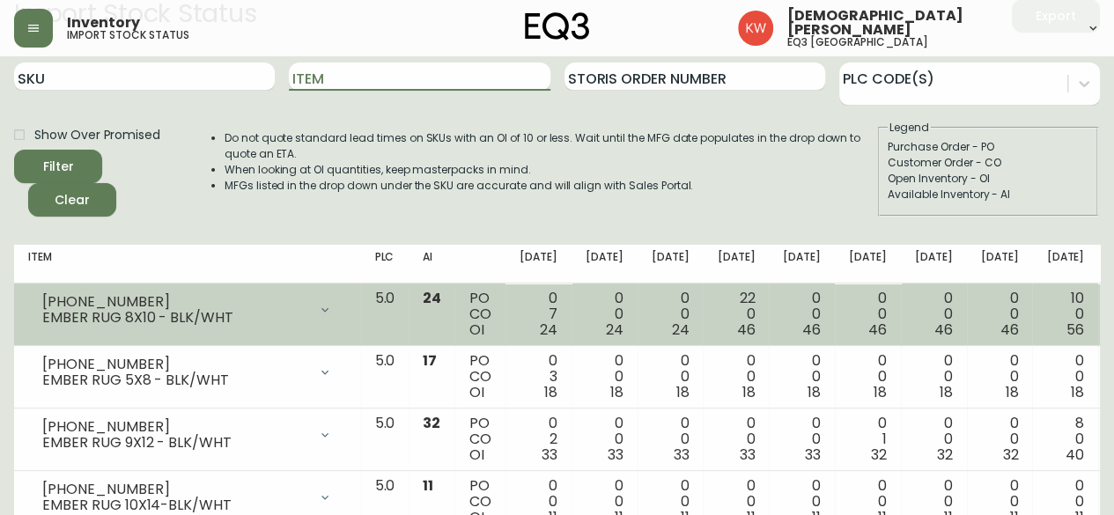
scroll to position [88, 0]
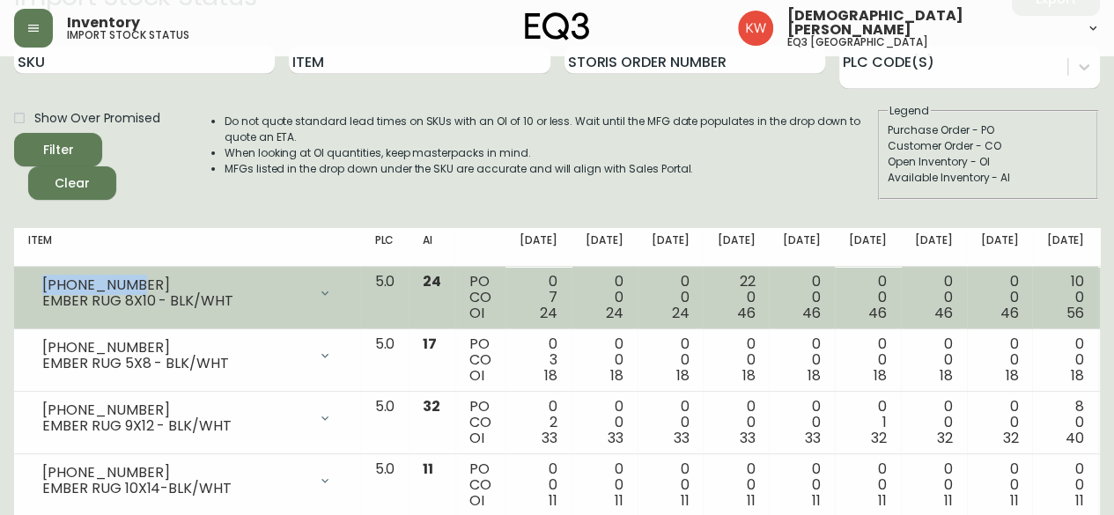
drag, startPoint x: 129, startPoint y: 287, endPoint x: 33, endPoint y: 284, distance: 95.1
click at [33, 284] on div "3190-166-01 EMBER RUG 8X10 - BLK/WHT" at bounding box center [187, 293] width 318 height 39
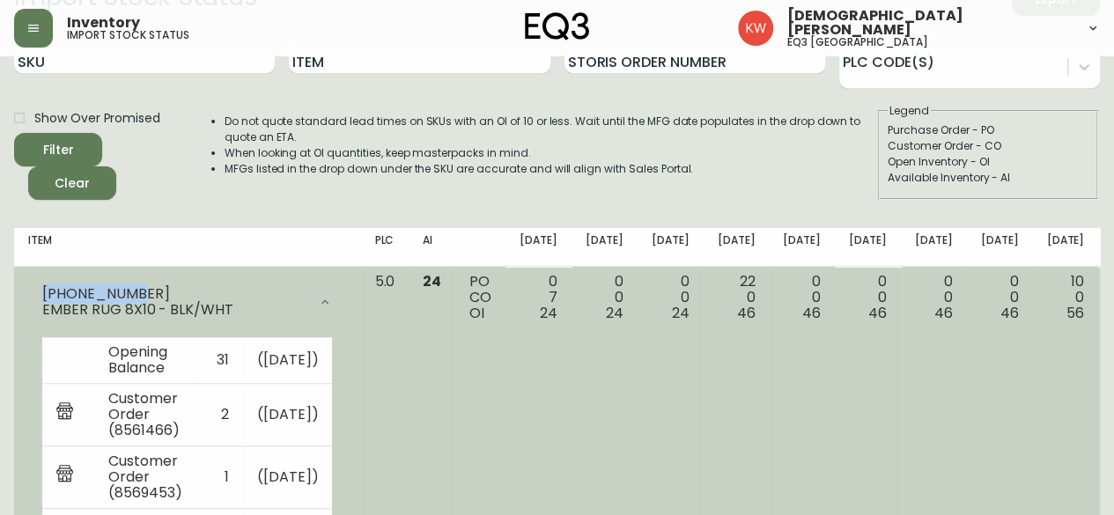
click at [136, 298] on div "3190-166-01" at bounding box center [174, 294] width 265 height 16
click at [32, 297] on div "3190-166-01 EMBER RUG 8X10 - BLK/WHT" at bounding box center [187, 302] width 318 height 56
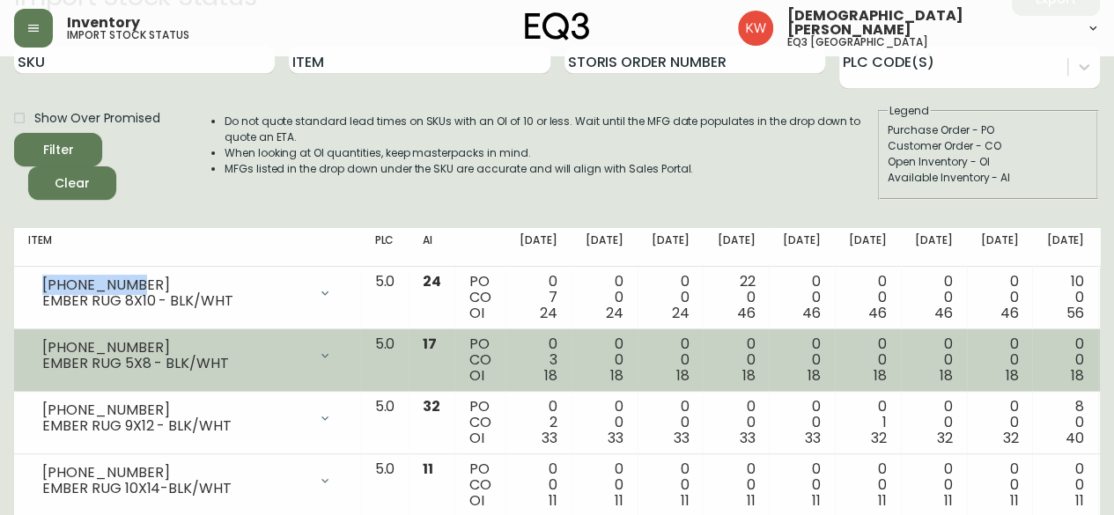
copy div "3190-166-01"
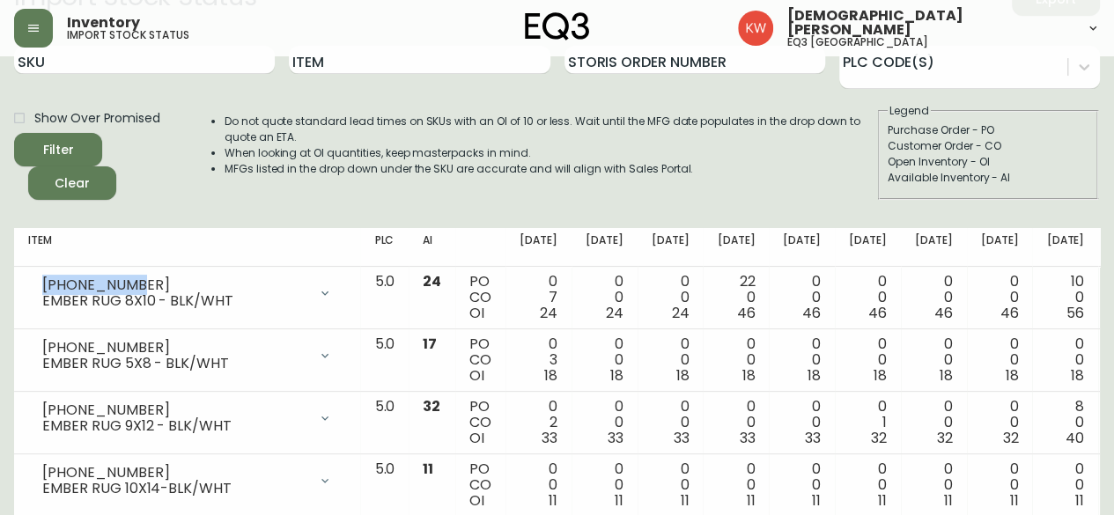
scroll to position [0, 0]
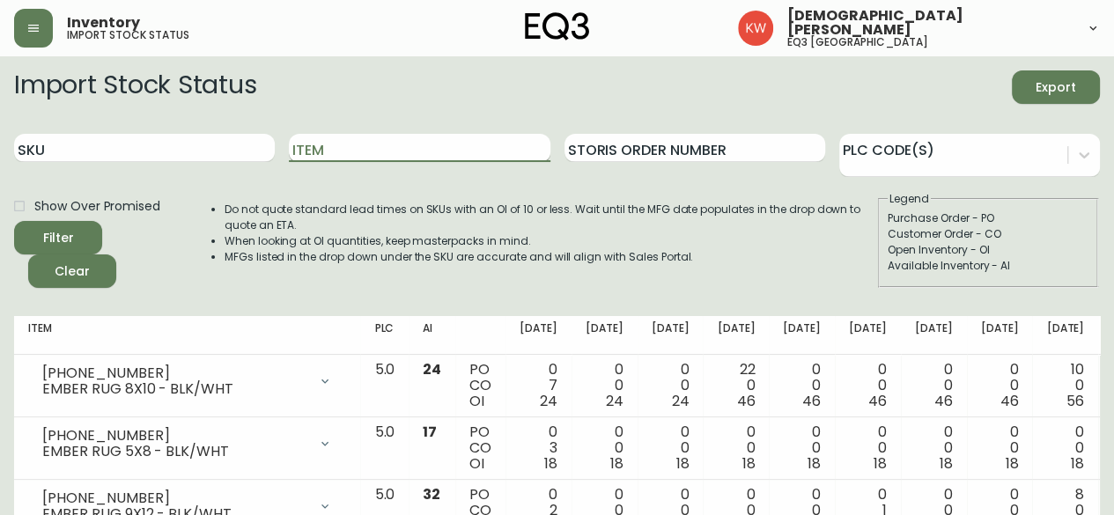
click at [397, 145] on input "Item" at bounding box center [419, 148] width 261 height 28
type input "TAMI"
click at [14, 221] on button "Filter" at bounding box center [58, 237] width 88 height 33
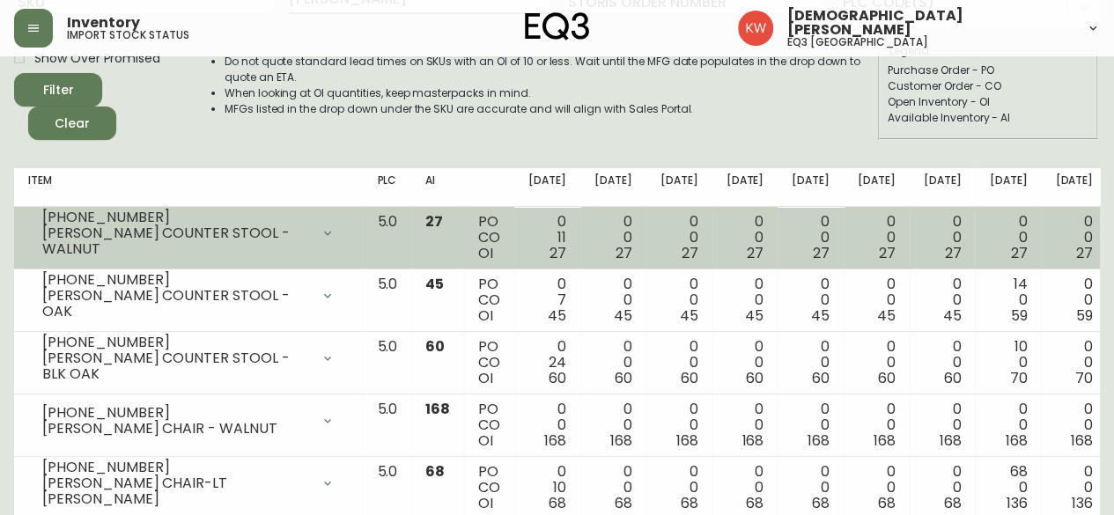
scroll to position [176, 0]
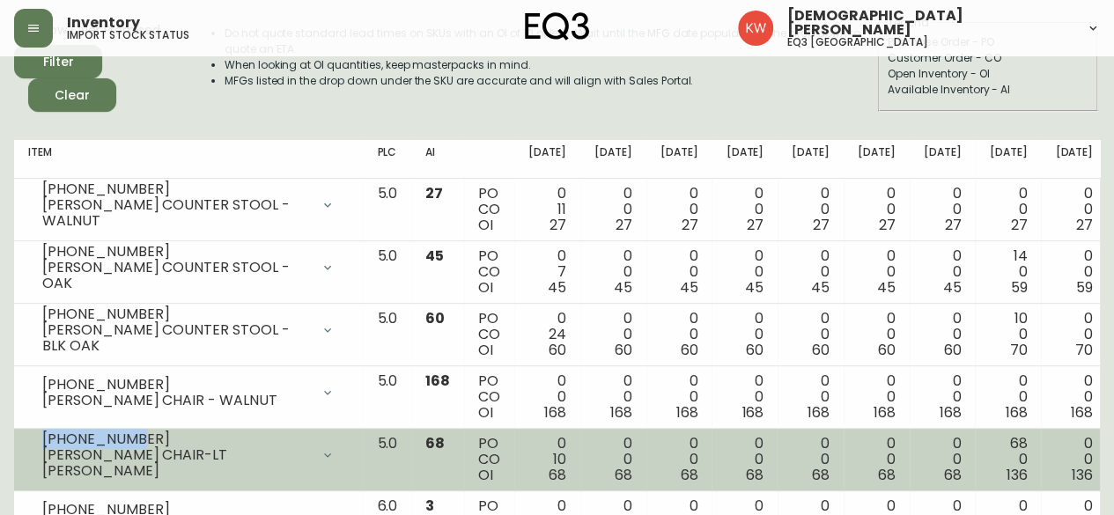
drag, startPoint x: 134, startPoint y: 443, endPoint x: 42, endPoint y: 445, distance: 91.6
click at [42, 445] on div "3020-440-23" at bounding box center [176, 439] width 268 height 16
copy div "3020-440-23"
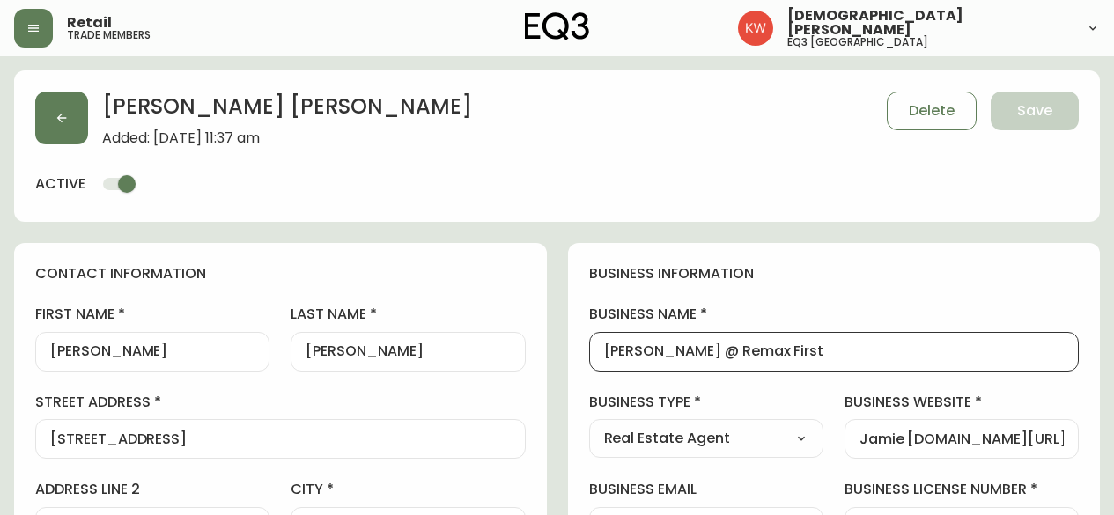
select select "AB"
select select "CA"
select select "CA_EN"
select select "Advertisement"
select select "Real Estate Agent"
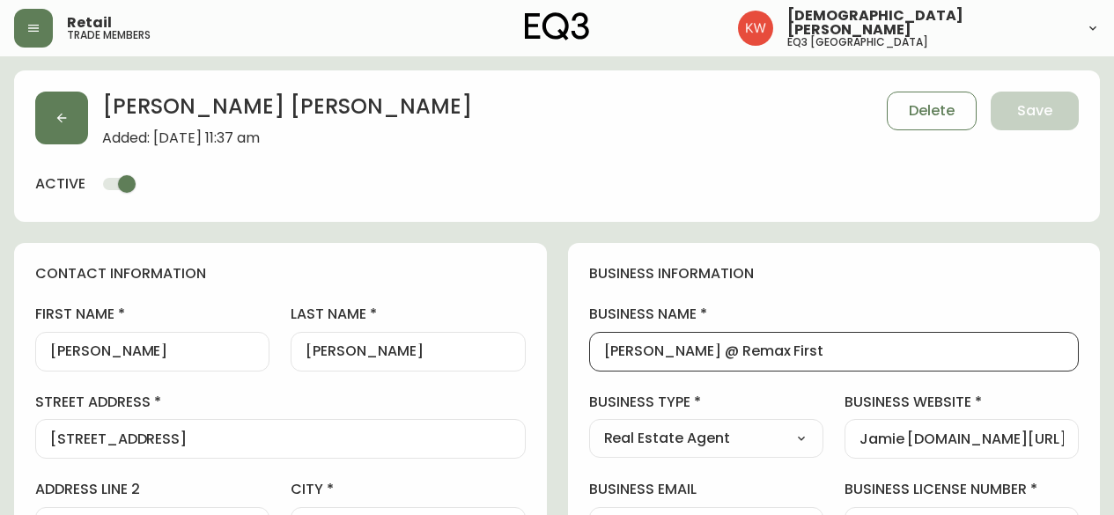
select select "cjw10z96m00006gs08l3o91tv"
select select "false"
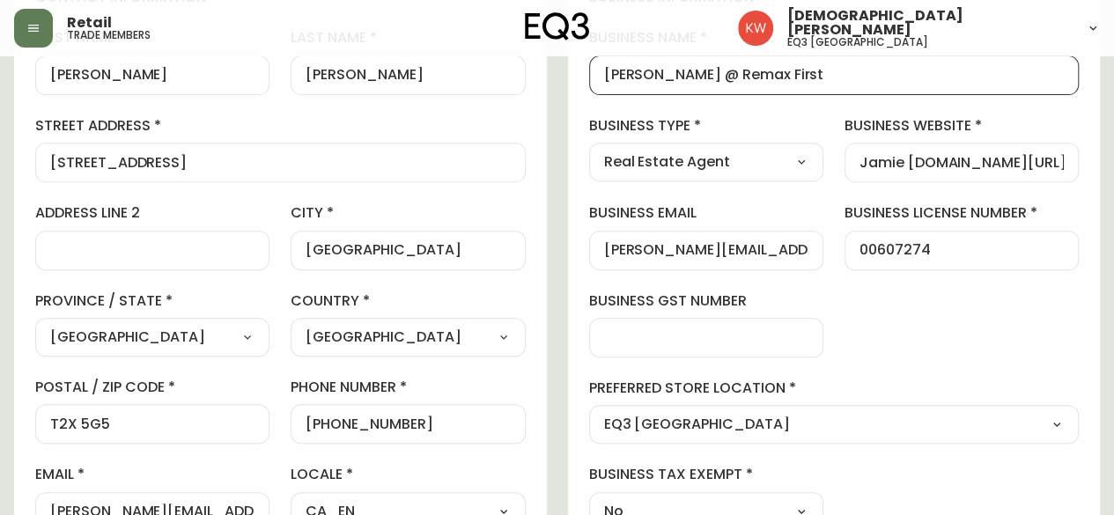
scroll to position [440, 0]
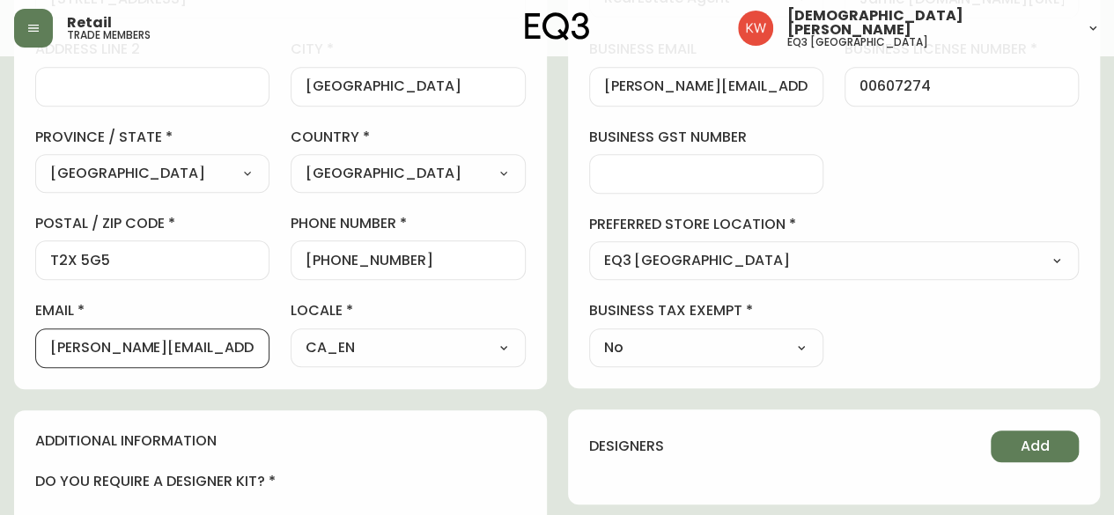
drag, startPoint x: 225, startPoint y: 344, endPoint x: 41, endPoint y: 337, distance: 184.1
click at [41, 337] on div "[PERSON_NAME][EMAIL_ADDRESS][PERSON_NAME][DOMAIN_NAME]" at bounding box center [152, 348] width 234 height 40
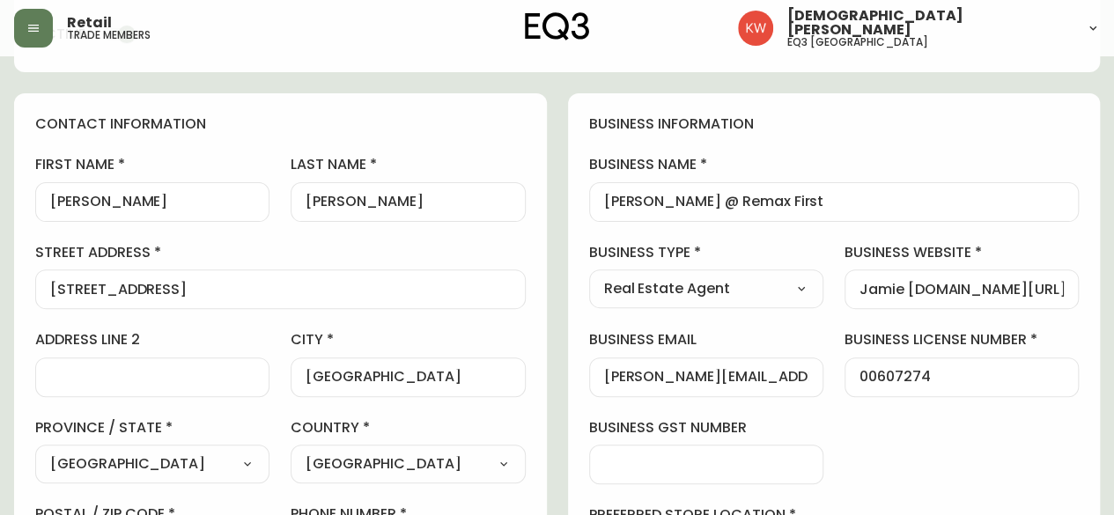
scroll to position [0, 0]
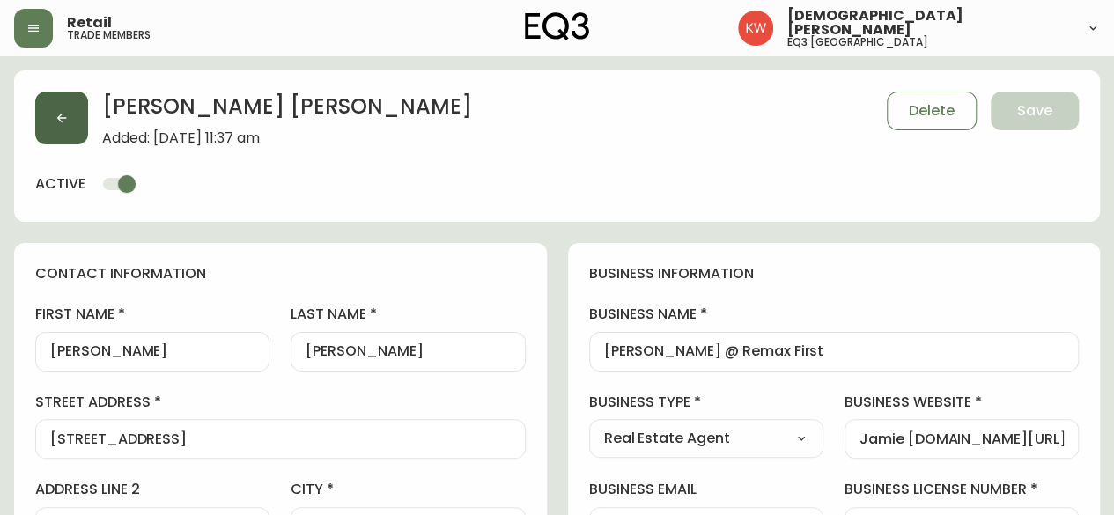
click at [62, 119] on icon "button" at bounding box center [62, 118] width 14 height 14
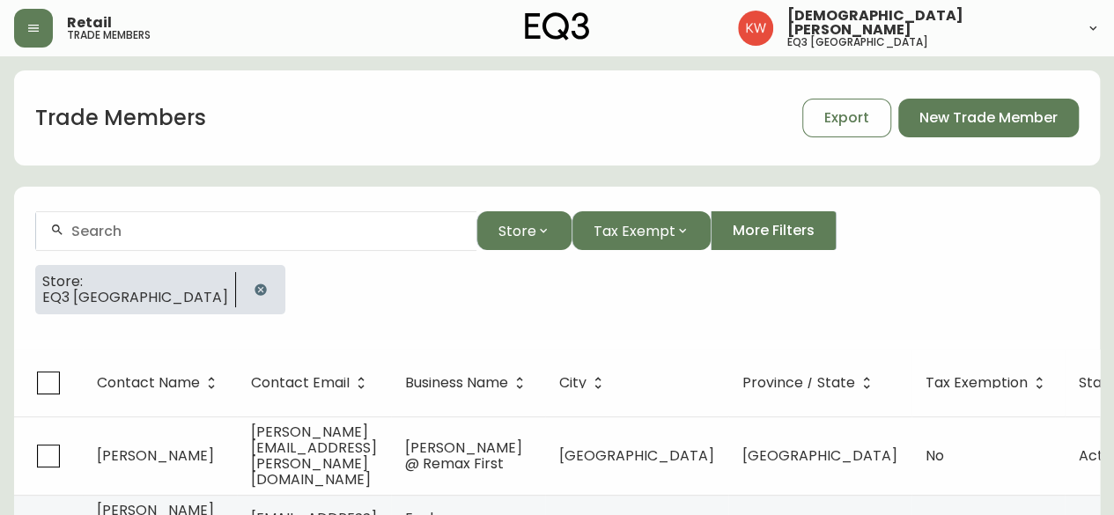
click at [254, 290] on icon "button" at bounding box center [259, 289] width 11 height 11
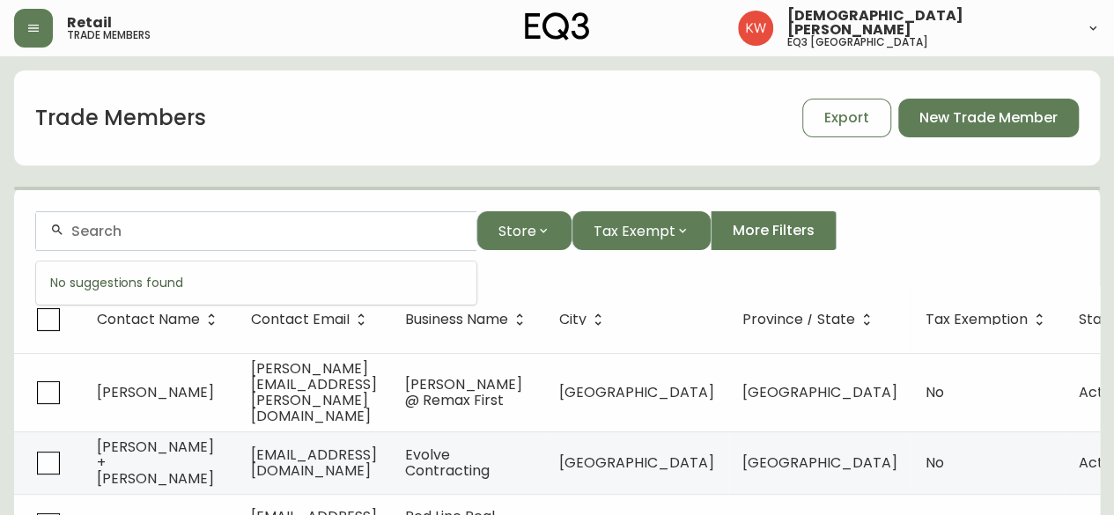
click at [178, 233] on input "text" at bounding box center [266, 231] width 391 height 17
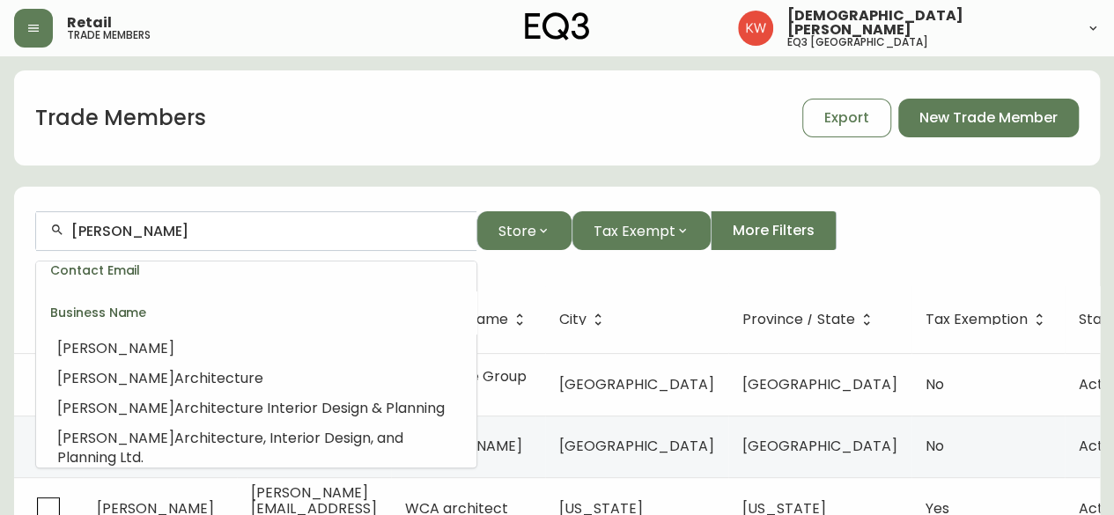
scroll to position [176, 0]
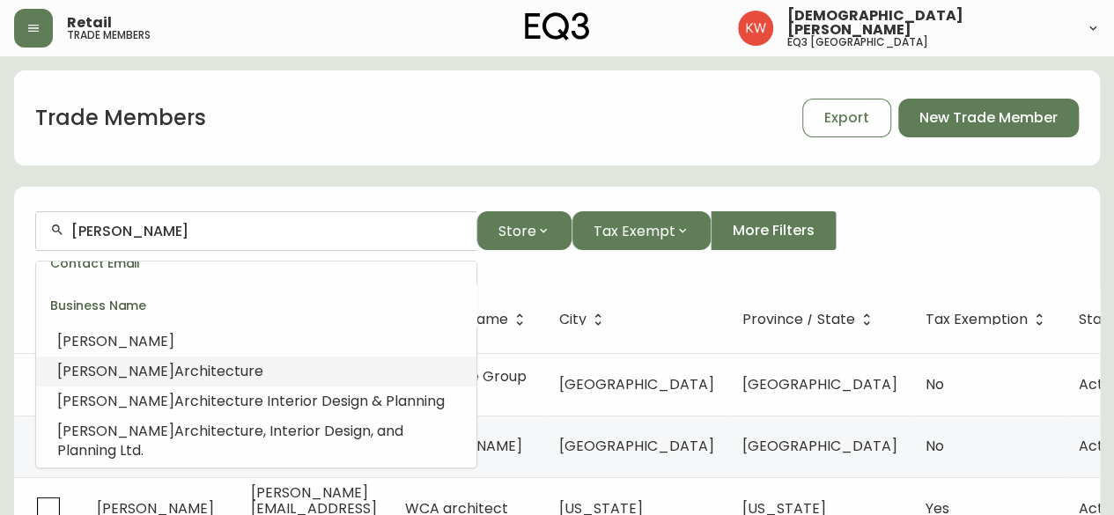
click at [174, 372] on span "Architecture" at bounding box center [218, 371] width 89 height 20
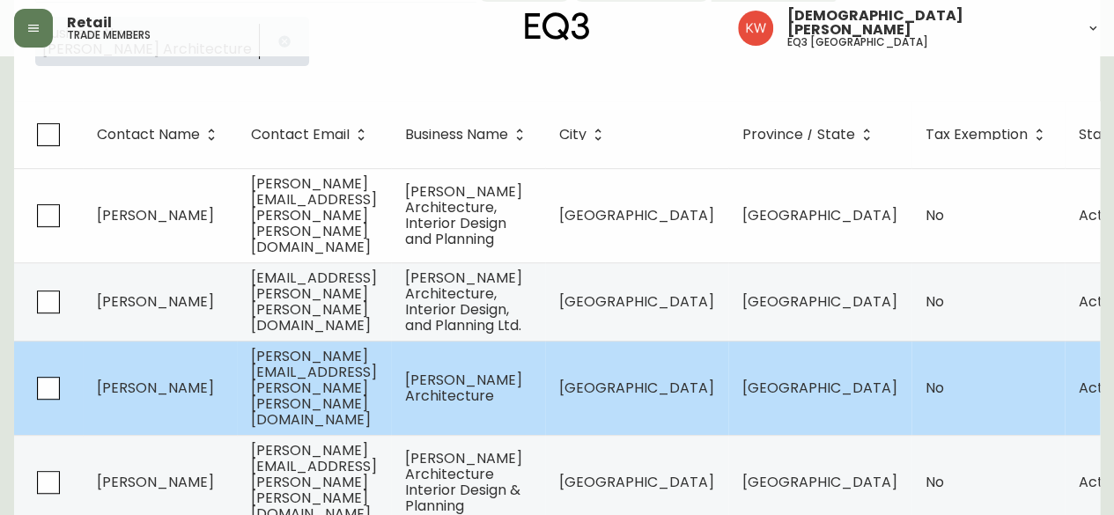
scroll to position [248, 0]
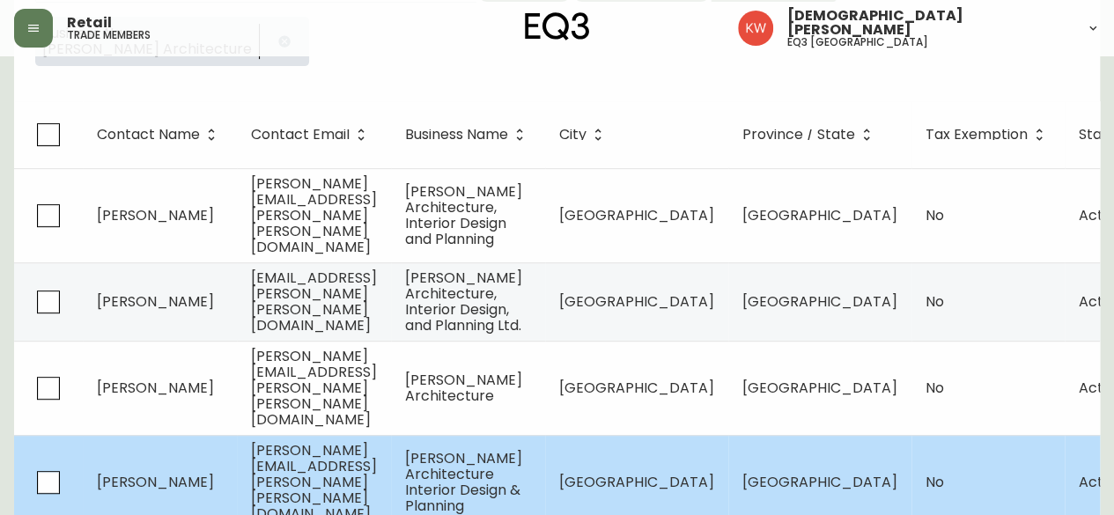
type input "Kasian Architecture"
click at [175, 443] on td "Megan Chwiecko" at bounding box center [160, 482] width 154 height 94
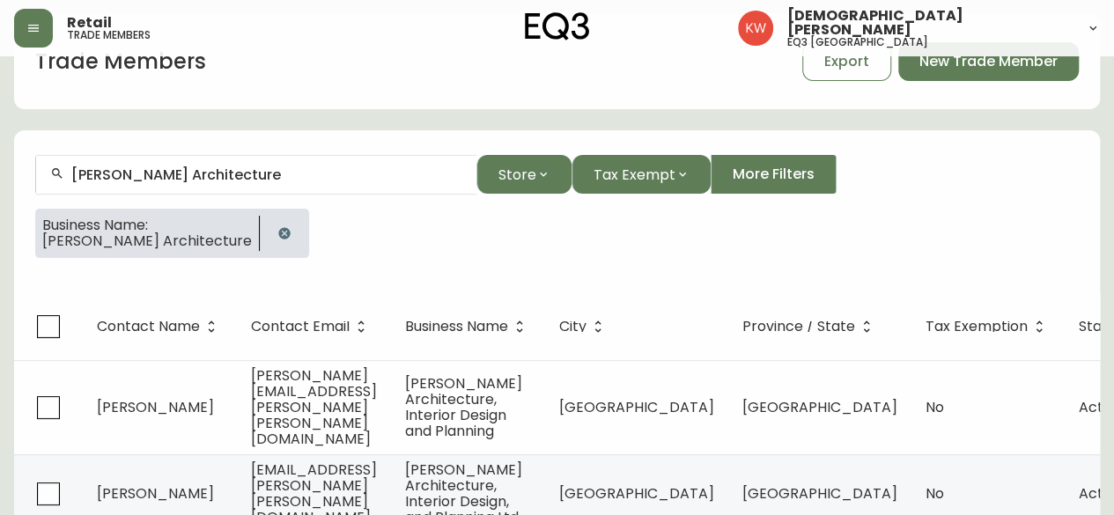
select select "AB"
select select "CA"
select select "CA_EN"
select select "Other"
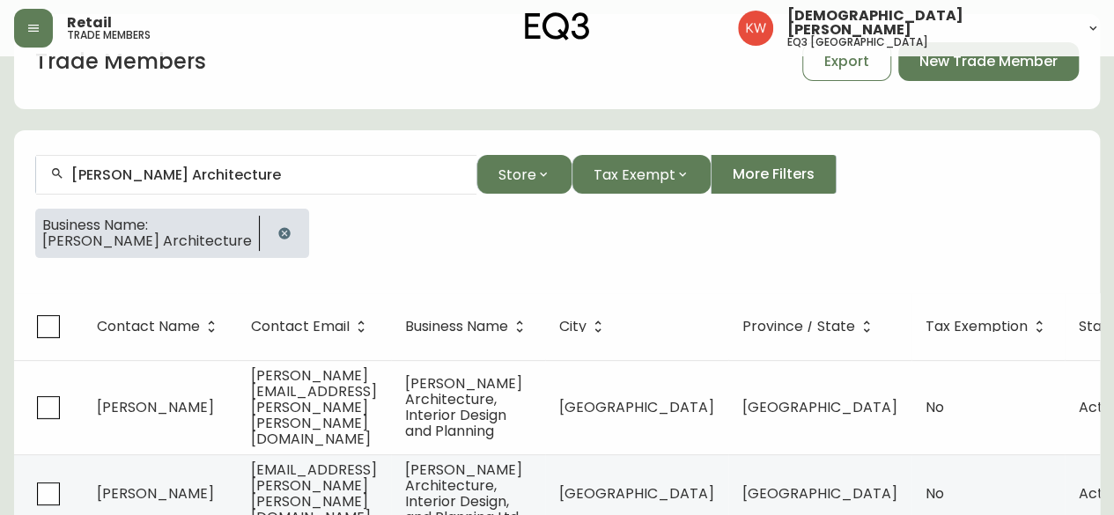
select select "false"
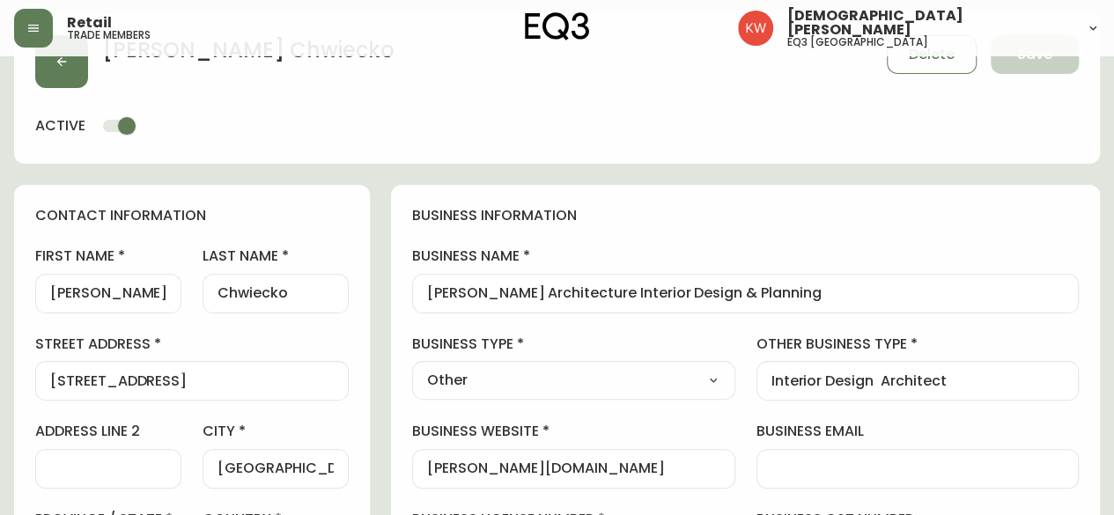
scroll to position [248, 0]
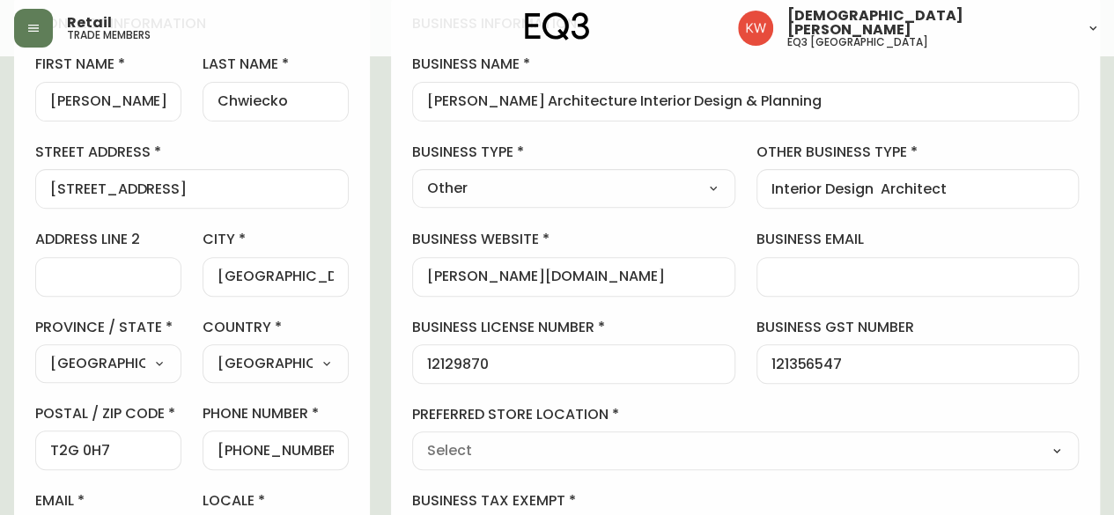
type input "EQ3 [GEOGRAPHIC_DATA]"
select select "cjw10z96m00006gs08l3o91tv"
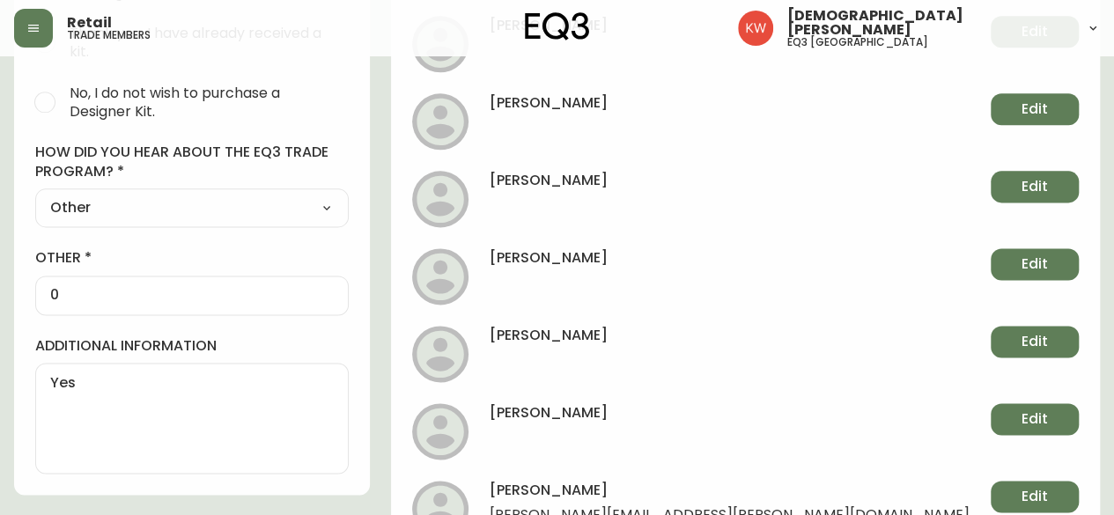
scroll to position [523, 0]
